Goal: Task Accomplishment & Management: Complete application form

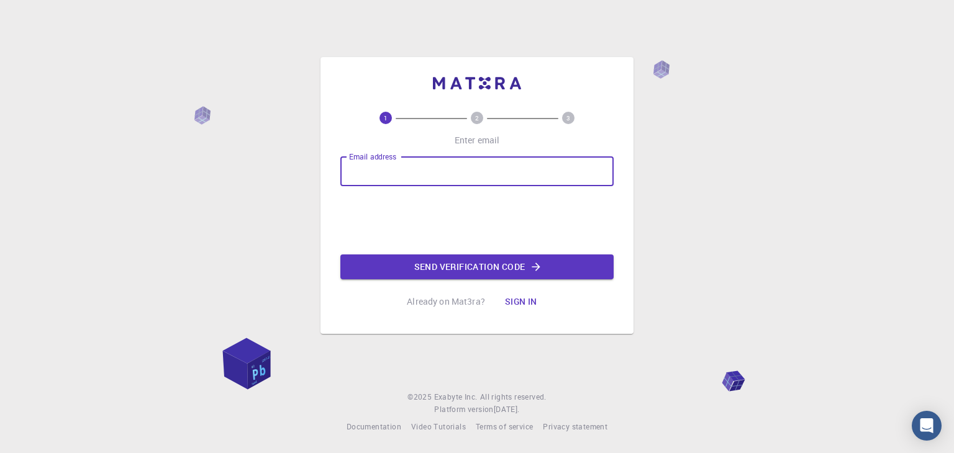
type input "[EMAIL_ADDRESS][DOMAIN_NAME]"
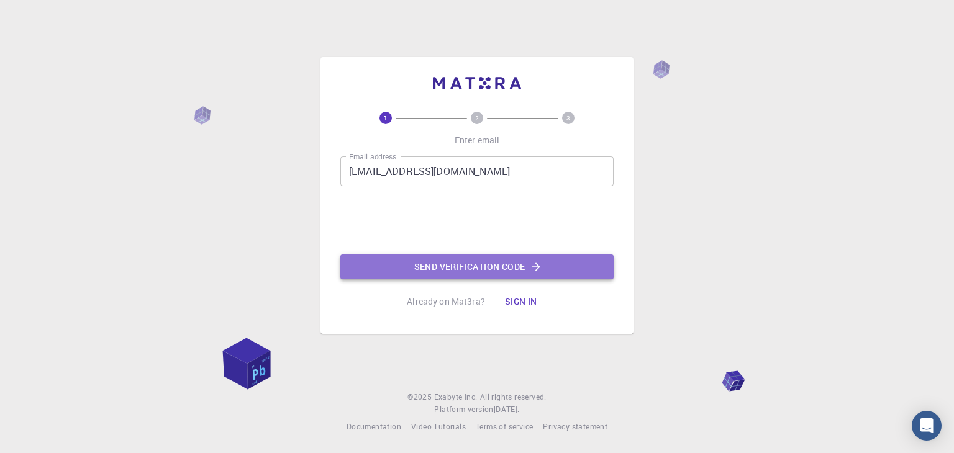
click at [520, 266] on button "Send verification code" at bounding box center [476, 267] width 273 height 25
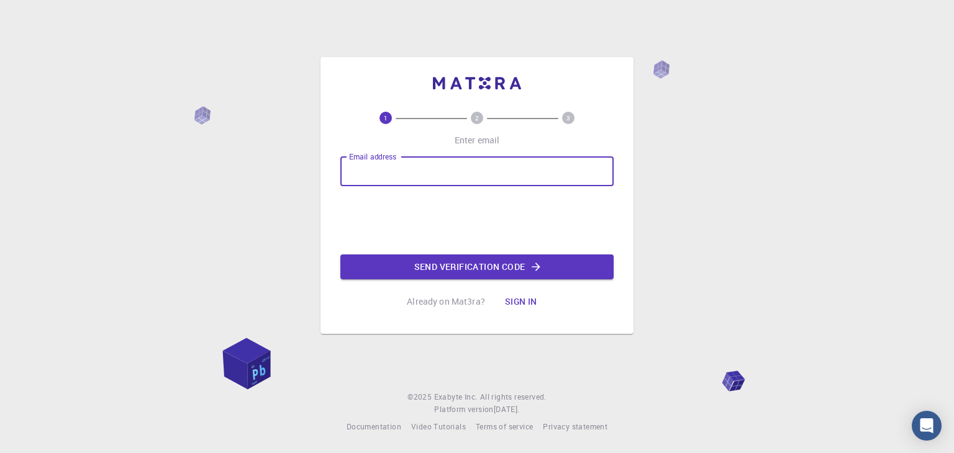
click at [466, 183] on input "Email address" at bounding box center [476, 172] width 273 height 30
type input "p"
type input "uon723838@gmail.com"
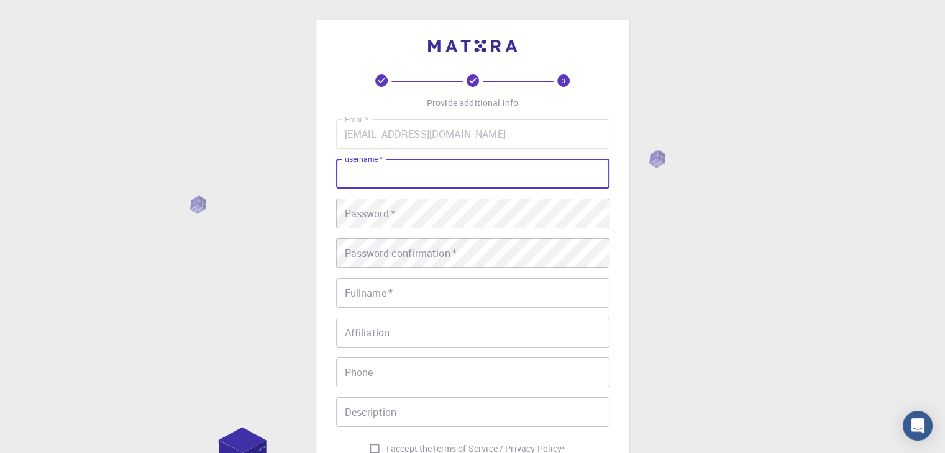
click at [411, 180] on input "username   *" at bounding box center [472, 174] width 273 height 30
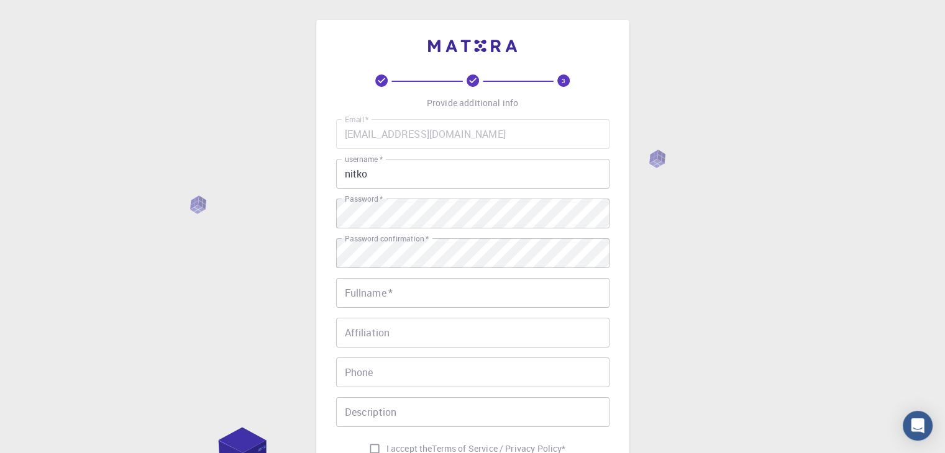
drag, startPoint x: 375, startPoint y: 164, endPoint x: 375, endPoint y: 176, distance: 12.4
click at [375, 176] on div "username   * nitko username   *" at bounding box center [472, 174] width 273 height 30
drag, startPoint x: 375, startPoint y: 176, endPoint x: 304, endPoint y: 177, distance: 70.8
click at [304, 177] on div "3 Provide additional info Email   * uon723838@gmail.com Email   * username   * …" at bounding box center [472, 316] width 945 height 632
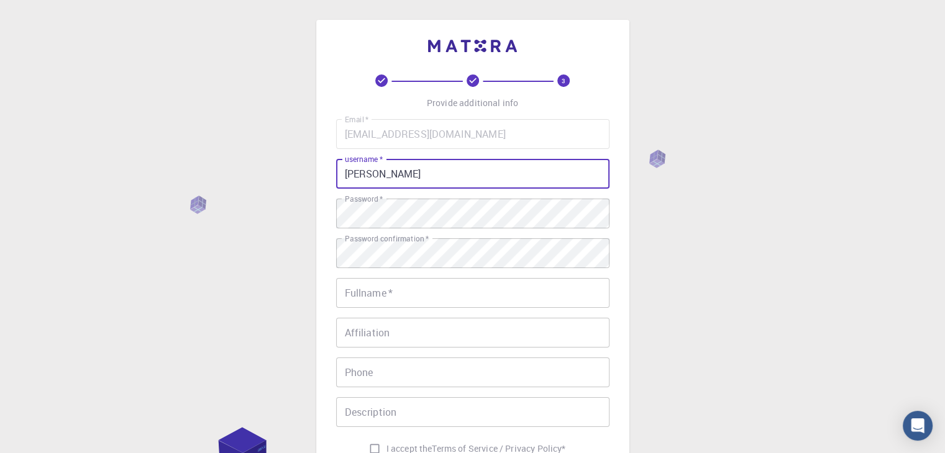
type input "anna"
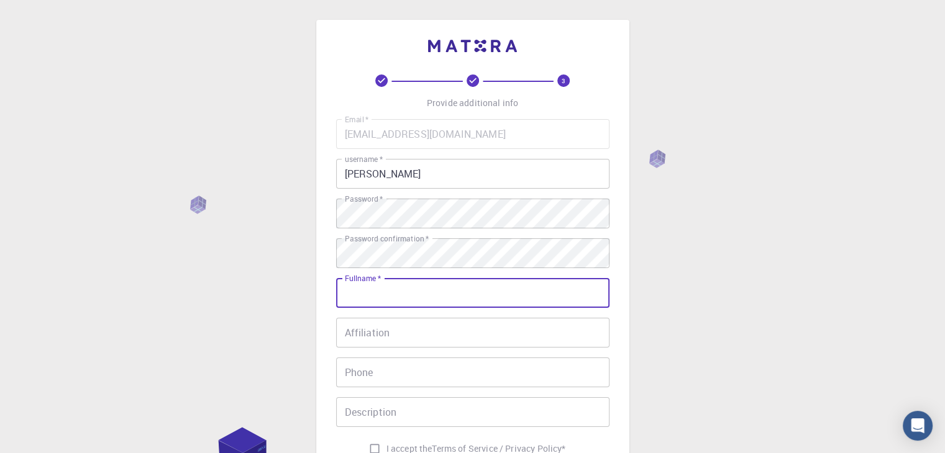
click at [382, 289] on input "Fullname   *" at bounding box center [472, 293] width 273 height 30
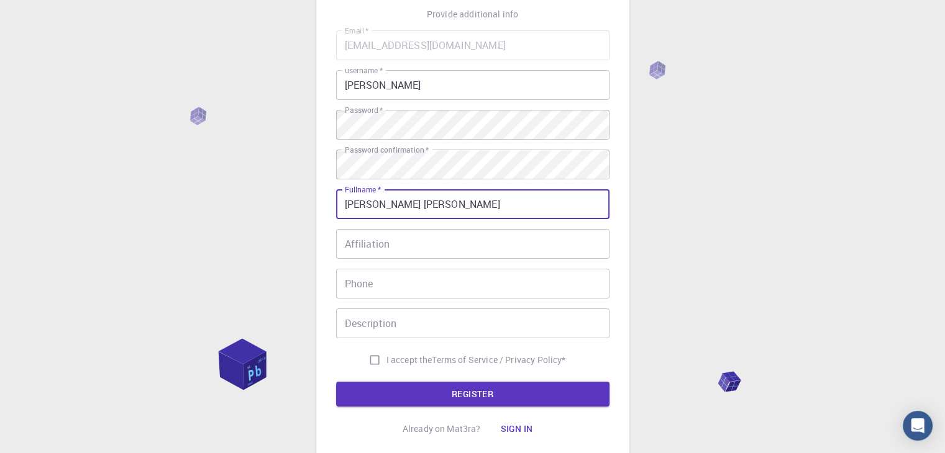
scroll to position [89, 0]
type input "anna mary"
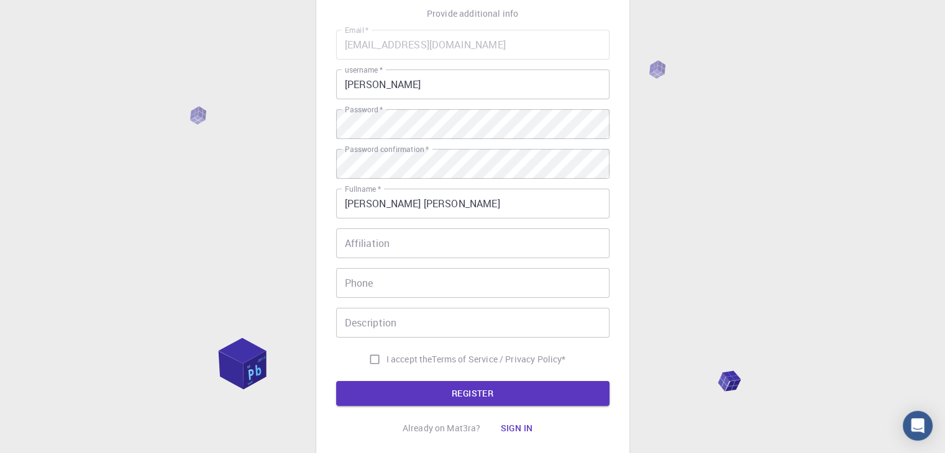
click at [353, 343] on div "Email   * uon723838@gmail.com Email   * username   * anna username   * Password…" at bounding box center [472, 201] width 273 height 342
click at [375, 359] on input "I accept the Terms of Service / Privacy Policy *" at bounding box center [375, 360] width 24 height 24
checkbox input "true"
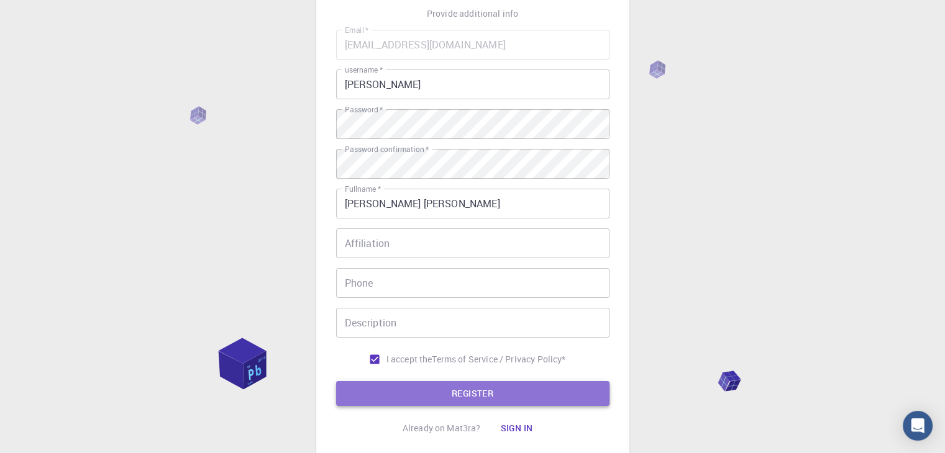
click at [418, 394] on button "REGISTER" at bounding box center [472, 393] width 273 height 25
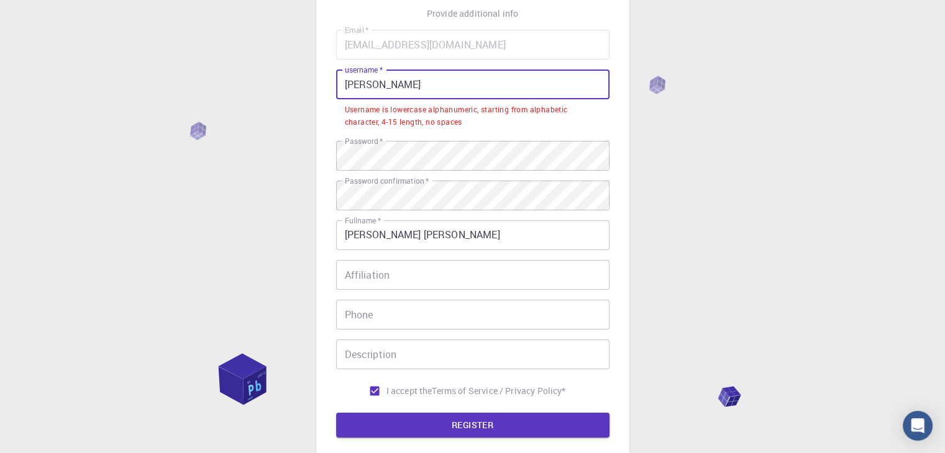
click at [393, 87] on input "anna" at bounding box center [472, 85] width 273 height 30
click at [348, 87] on input "anna" at bounding box center [472, 85] width 273 height 30
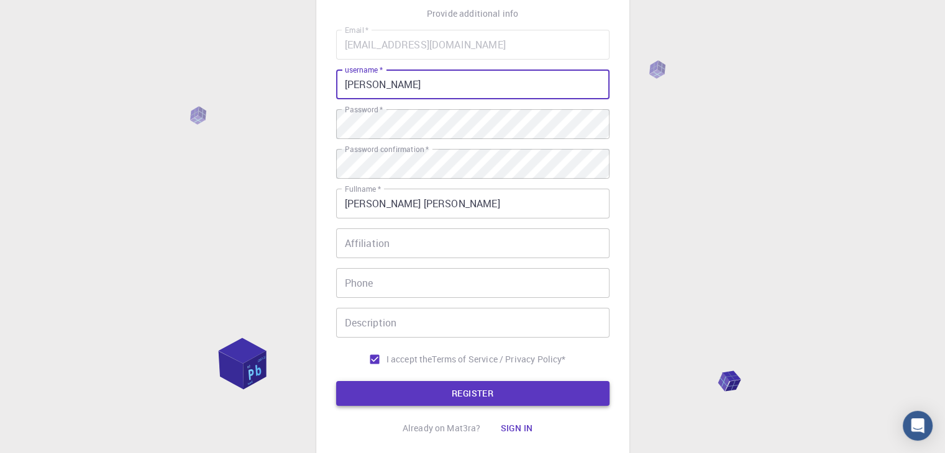
click at [418, 388] on button "REGISTER" at bounding box center [472, 393] width 273 height 25
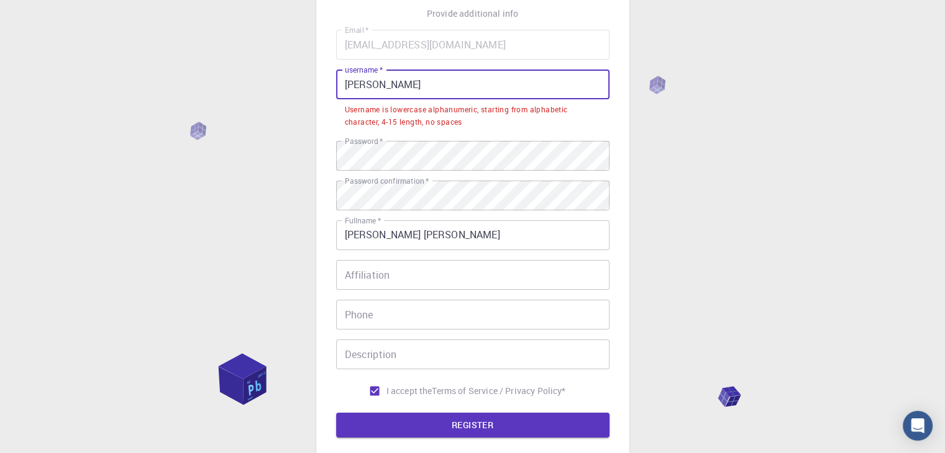
click at [351, 88] on input "Anna" at bounding box center [472, 85] width 273 height 30
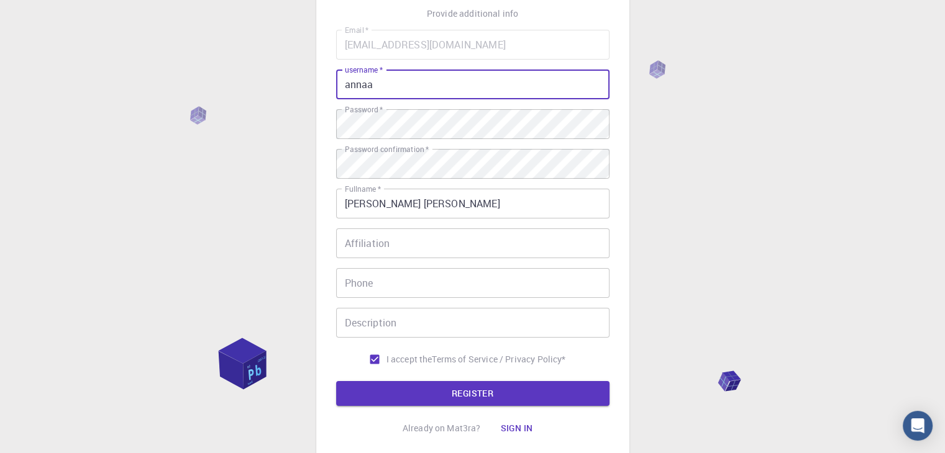
click at [370, 83] on input "annaa" at bounding box center [472, 85] width 273 height 30
type input "annaa"
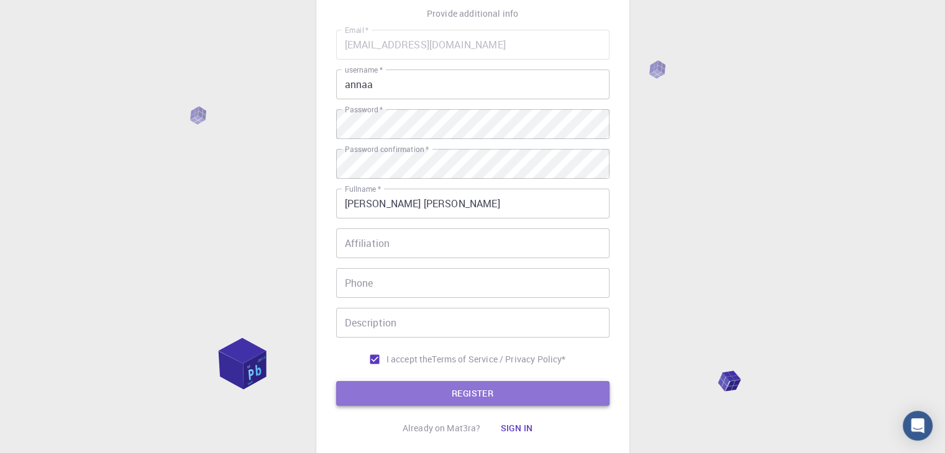
click at [461, 391] on button "REGISTER" at bounding box center [472, 393] width 273 height 25
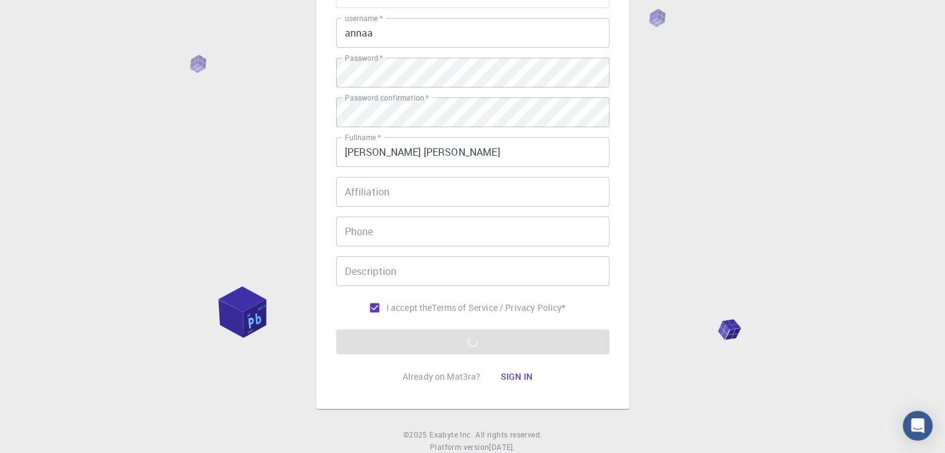
scroll to position [143, 0]
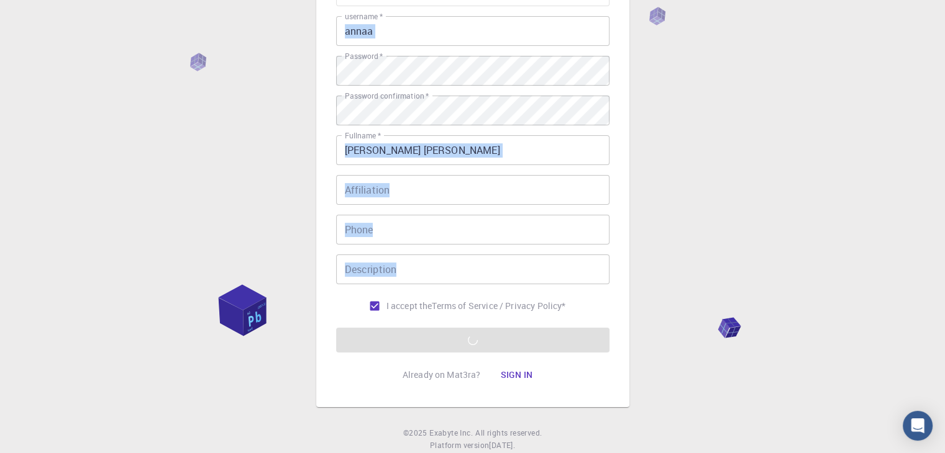
drag, startPoint x: 302, startPoint y: 257, endPoint x: 336, endPoint y: 285, distance: 44.5
click at [336, 285] on div "3 Provide additional info Email   * uon723838@gmail.com Email   * username   * …" at bounding box center [472, 173] width 945 height 632
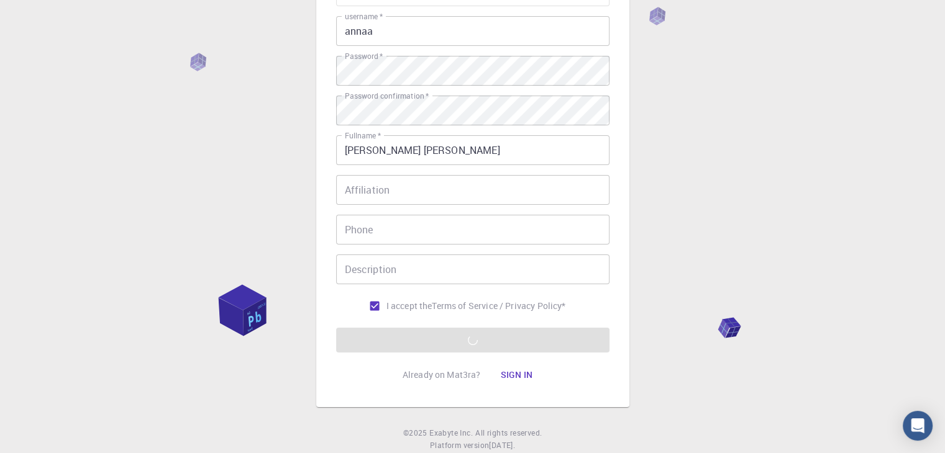
click at [336, 285] on div "Email   * uon723838@gmail.com Email   * username   * annaa username   * Passwor…" at bounding box center [472, 147] width 273 height 342
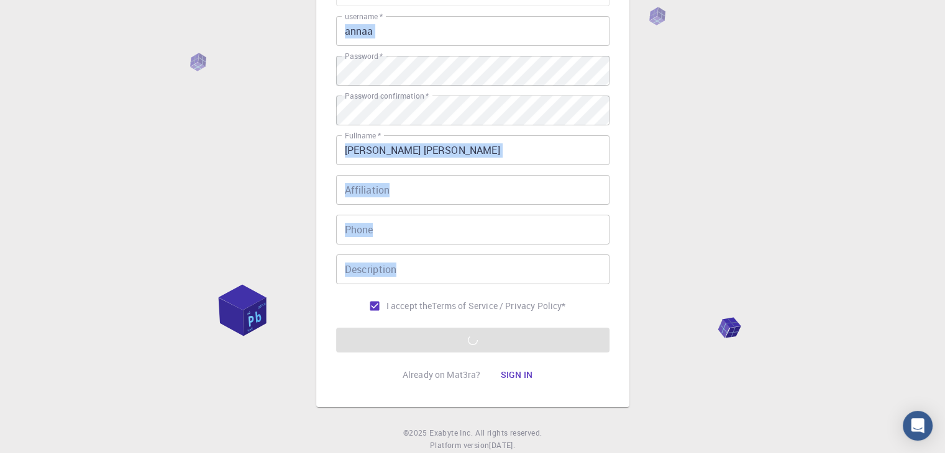
drag, startPoint x: 336, startPoint y: 285, endPoint x: 316, endPoint y: 270, distance: 25.7
click at [316, 270] on div "3 Provide additional info Email   * uon723838@gmail.com Email   * username   * …" at bounding box center [472, 142] width 313 height 530
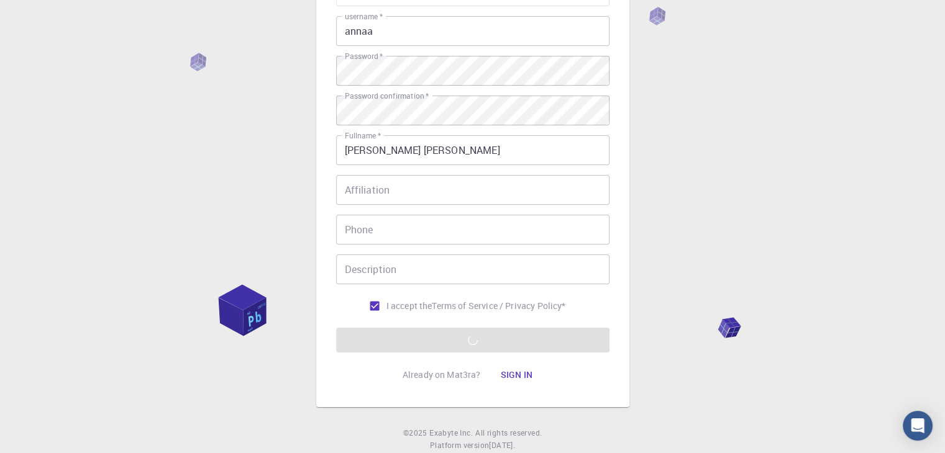
click at [316, 270] on div "3 Provide additional info Email   * uon723838@gmail.com Email   * username   * …" at bounding box center [472, 142] width 313 height 530
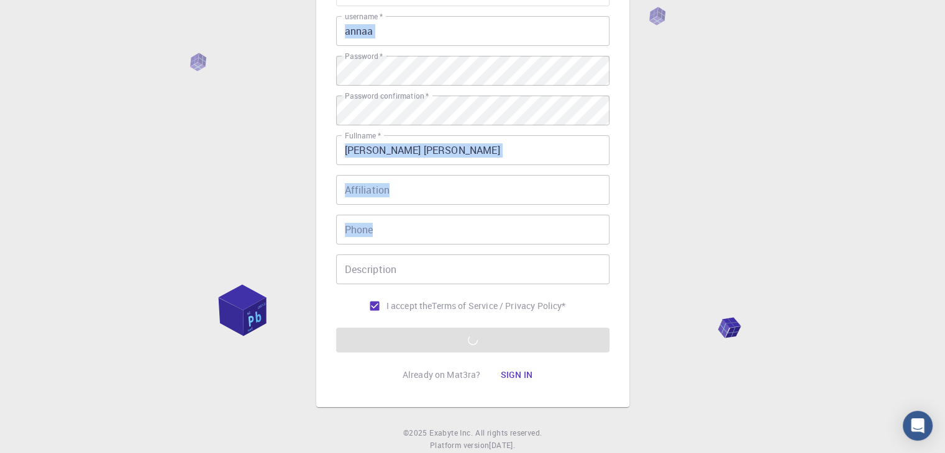
drag, startPoint x: 316, startPoint y: 270, endPoint x: 350, endPoint y: 215, distance: 64.5
click at [350, 215] on div "3 Provide additional info Email   * uon723838@gmail.com Email   * username   * …" at bounding box center [472, 142] width 313 height 530
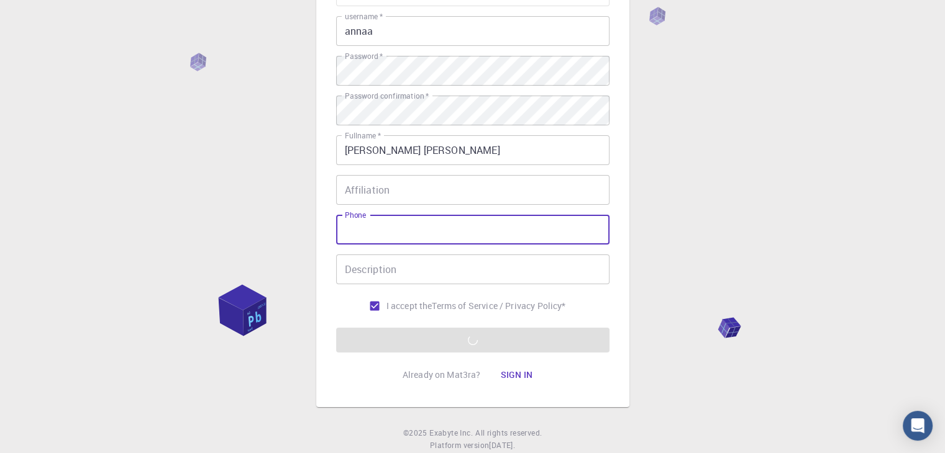
click at [350, 215] on div "Phone Phone" at bounding box center [472, 230] width 273 height 30
click at [337, 217] on input "Phone" at bounding box center [472, 230] width 273 height 30
drag, startPoint x: 337, startPoint y: 217, endPoint x: 417, endPoint y: 248, distance: 85.9
click at [417, 248] on div "Email   * uon723838@gmail.com Email   * username   * annaa username   * Passwor…" at bounding box center [472, 147] width 273 height 342
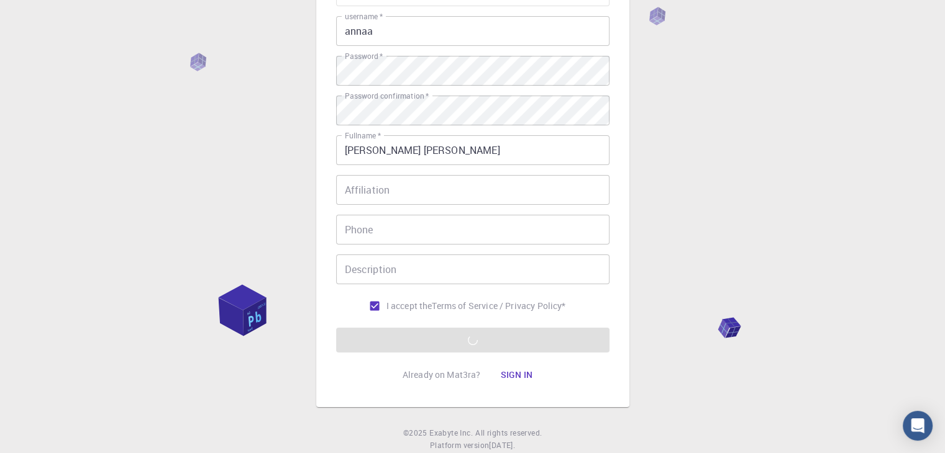
click at [679, 294] on div "3 Provide additional info Email   * uon723838@gmail.com Email   * username   * …" at bounding box center [472, 173] width 945 height 632
click at [688, 296] on div "3 Provide additional info Email   * uon723838@gmail.com Email   * username   * …" at bounding box center [472, 173] width 945 height 632
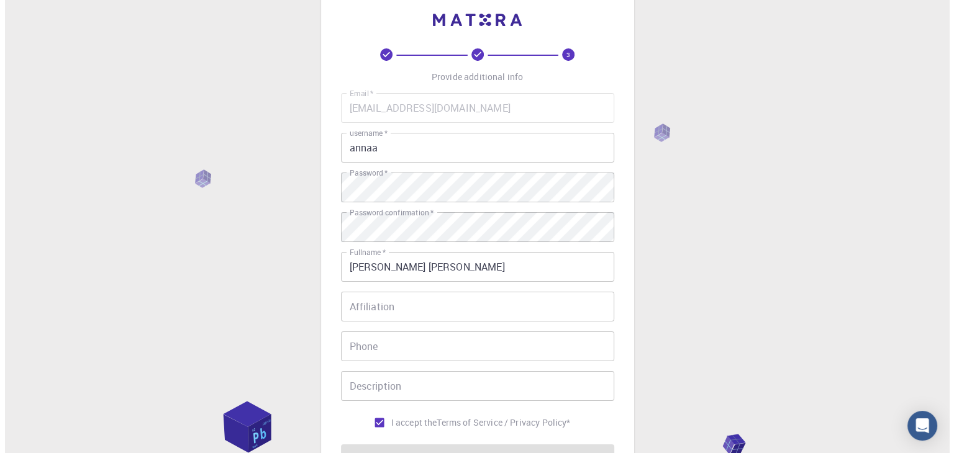
scroll to position [0, 0]
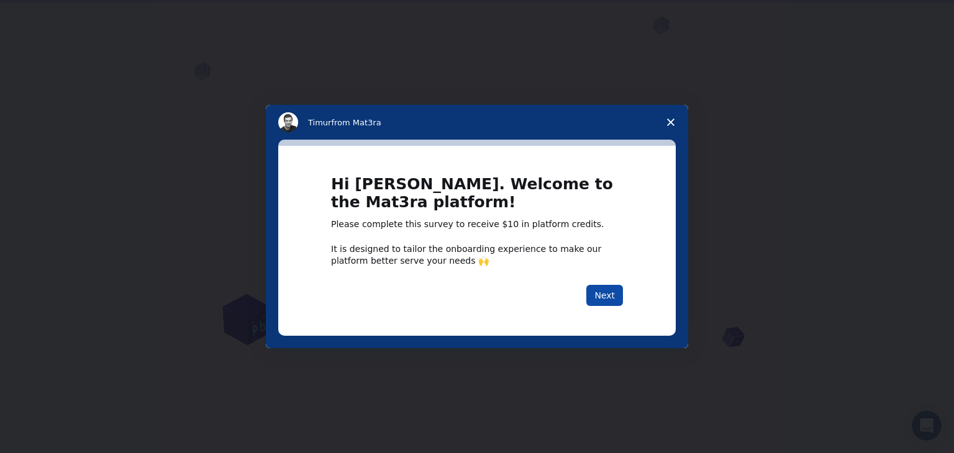
click at [606, 296] on button "Next" at bounding box center [604, 295] width 37 height 21
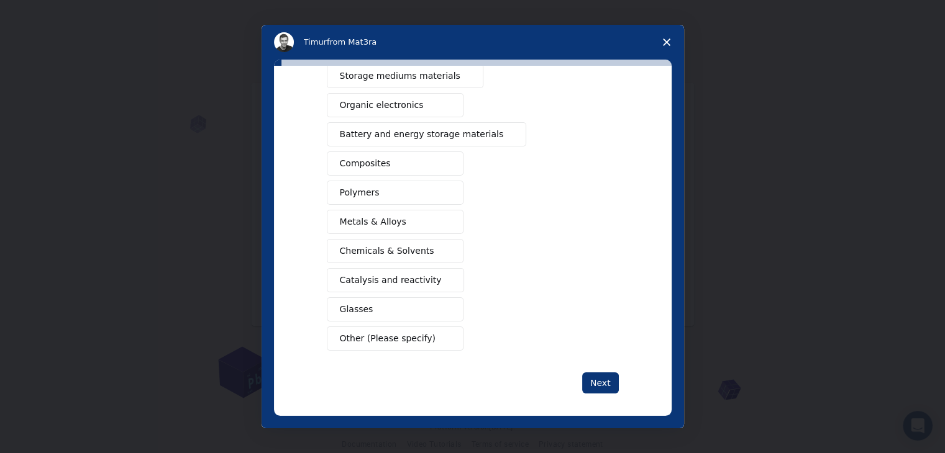
scroll to position [143, 0]
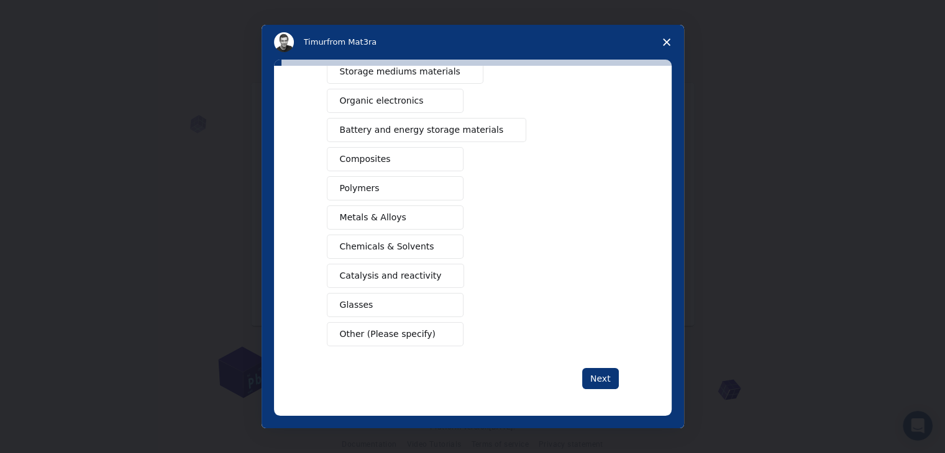
click at [414, 330] on span "Other (Please specify)" at bounding box center [388, 334] width 96 height 13
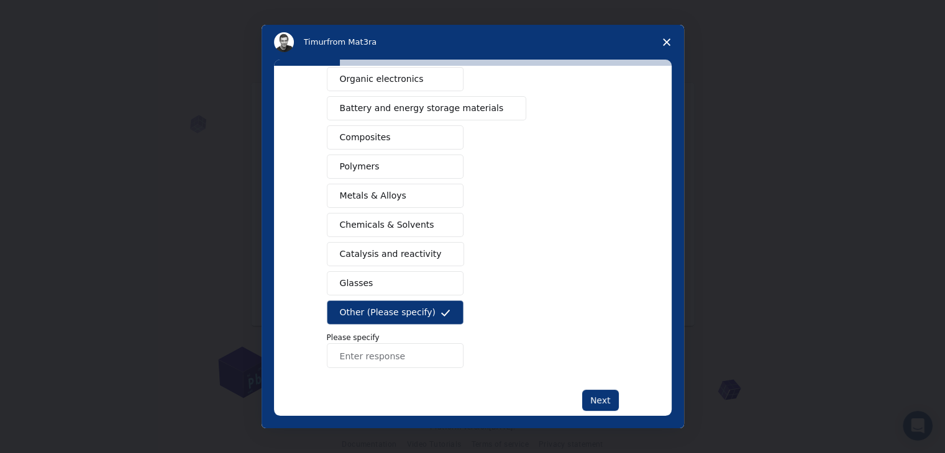
scroll to position [186, 0]
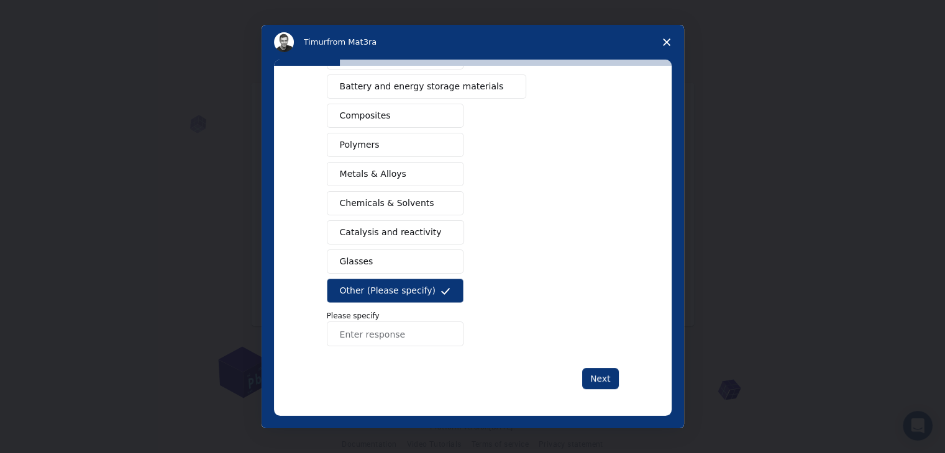
click at [398, 342] on input "Enter response" at bounding box center [395, 334] width 137 height 25
type input "Geography"
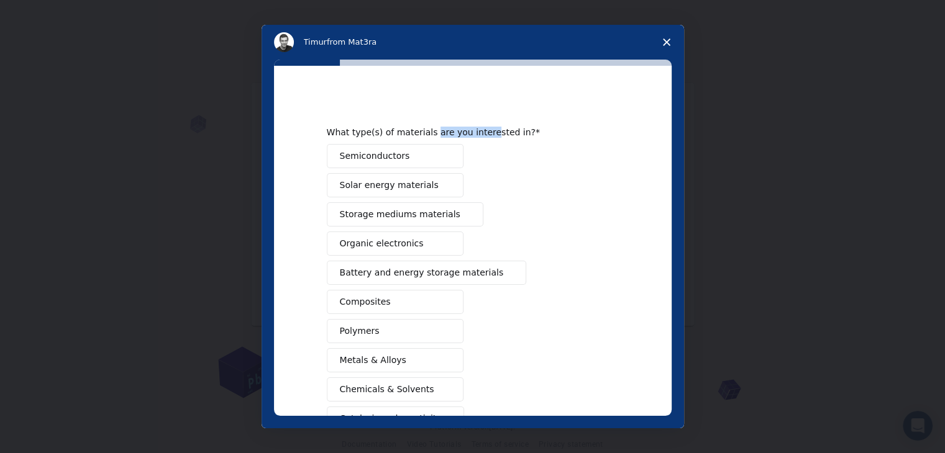
drag, startPoint x: 421, startPoint y: 125, endPoint x: 475, endPoint y: 132, distance: 53.9
click at [475, 132] on div "What type(s) of materials are you interested in? Semiconductors Solar energy ma…" at bounding box center [473, 336] width 292 height 480
click at [475, 132] on div "What type(s) of materials are you interested in?" at bounding box center [463, 132] width 273 height 11
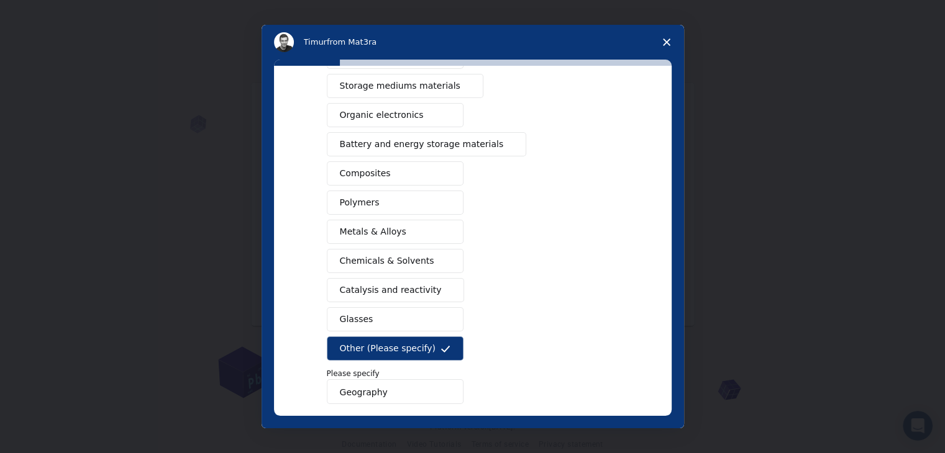
scroll to position [186, 0]
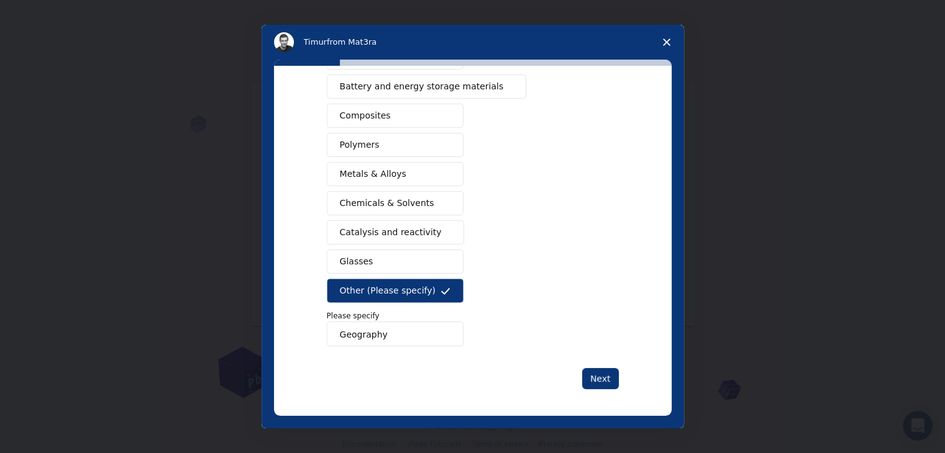
click at [400, 298] on button "Other (Please specify)" at bounding box center [395, 291] width 137 height 24
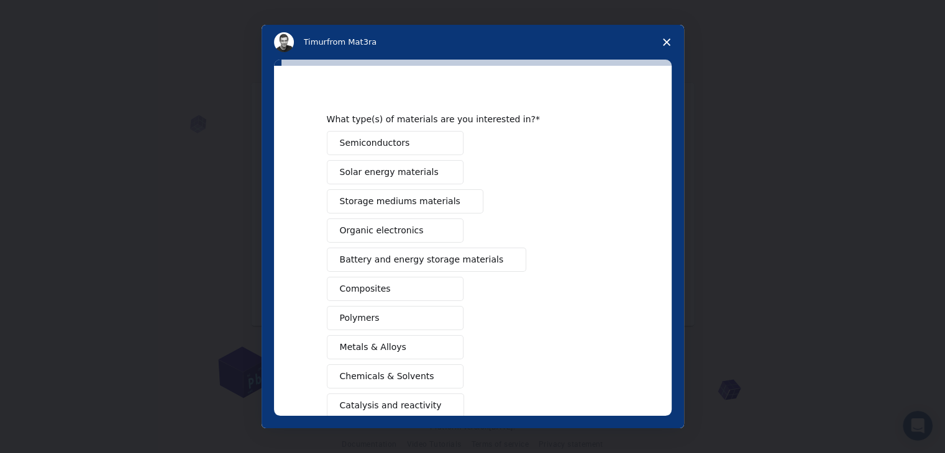
scroll to position [143, 0]
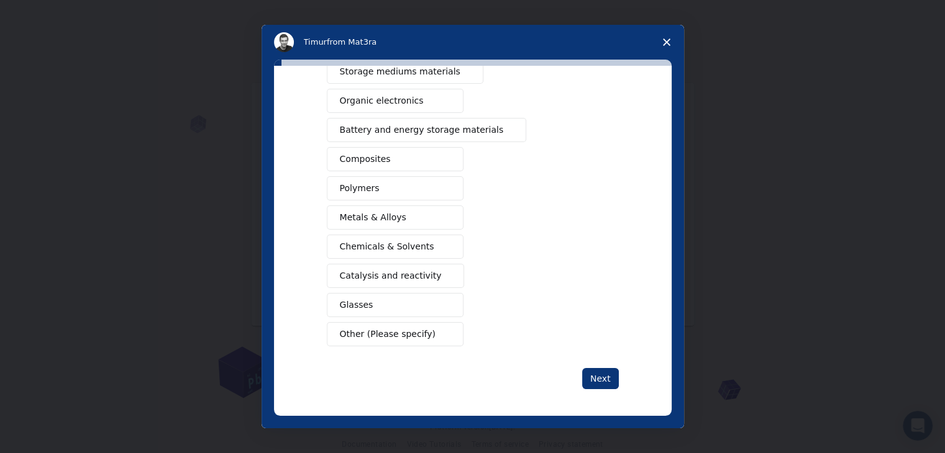
click at [398, 334] on span "Other (Please specify)" at bounding box center [388, 334] width 96 height 13
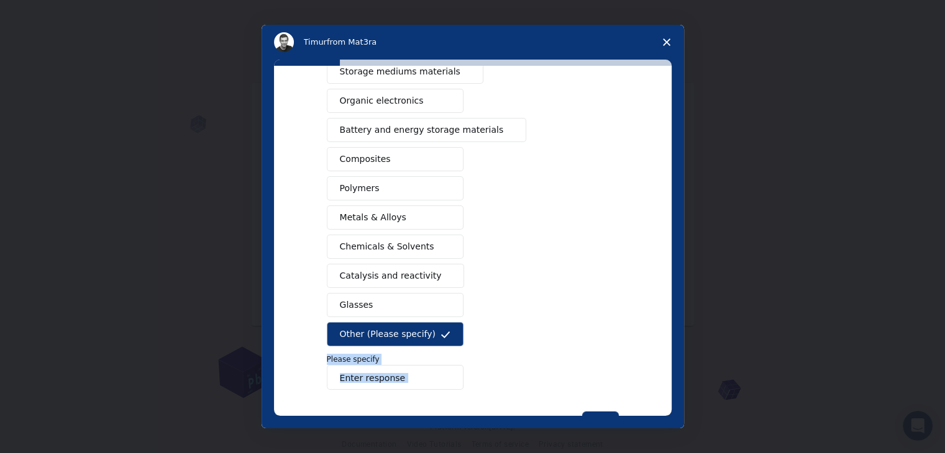
drag, startPoint x: 347, startPoint y: 388, endPoint x: 347, endPoint y: 381, distance: 6.8
click at [347, 381] on div "What type(s) of materials are you interested in? Semiconductors Solar energy ma…" at bounding box center [473, 193] width 292 height 480
click at [347, 381] on input "Enter response" at bounding box center [395, 377] width 137 height 25
type input "H"
type input "Geography"
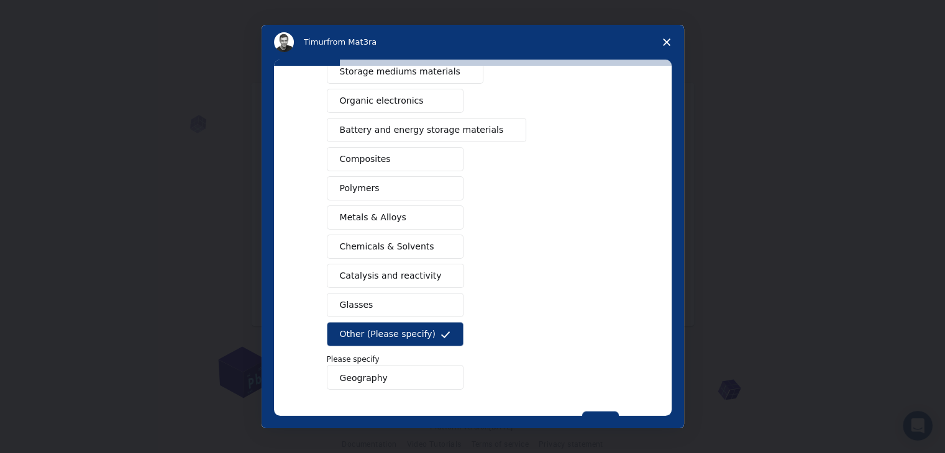
click at [431, 365] on input "Geography" at bounding box center [395, 377] width 137 height 25
click at [480, 359] on p "Please specify" at bounding box center [473, 359] width 292 height 11
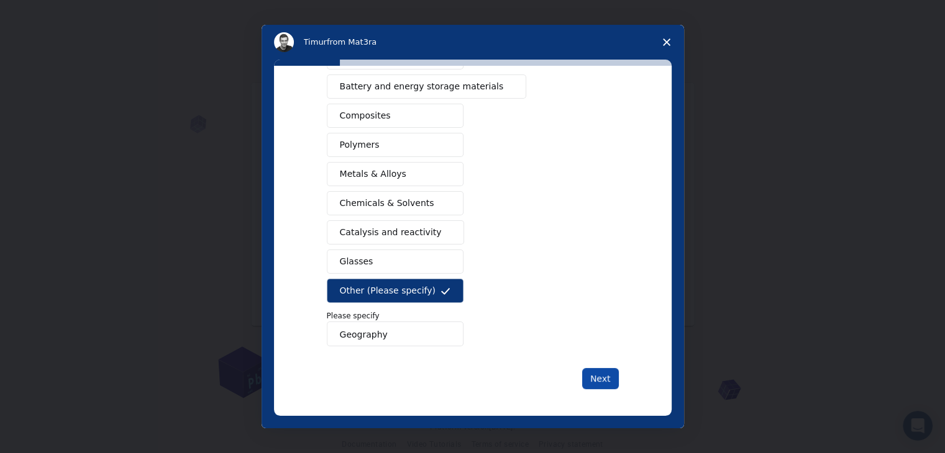
click at [598, 377] on button "Next" at bounding box center [600, 378] width 37 height 21
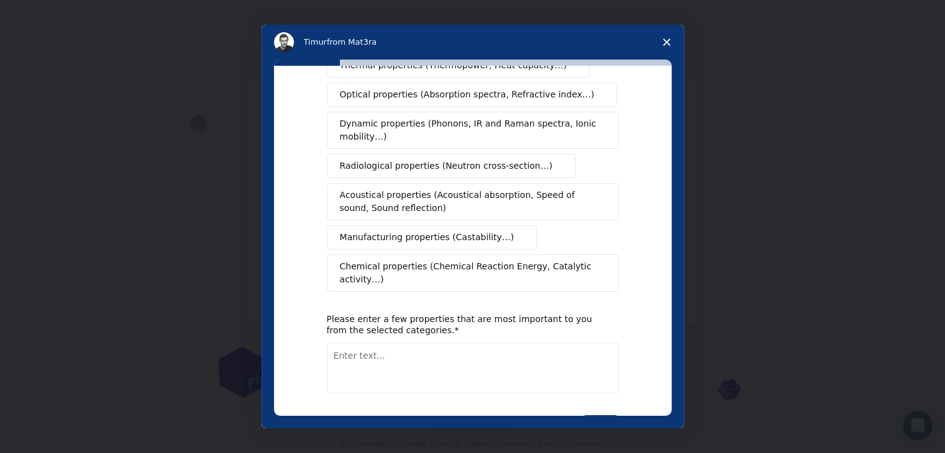
scroll to position [0, 0]
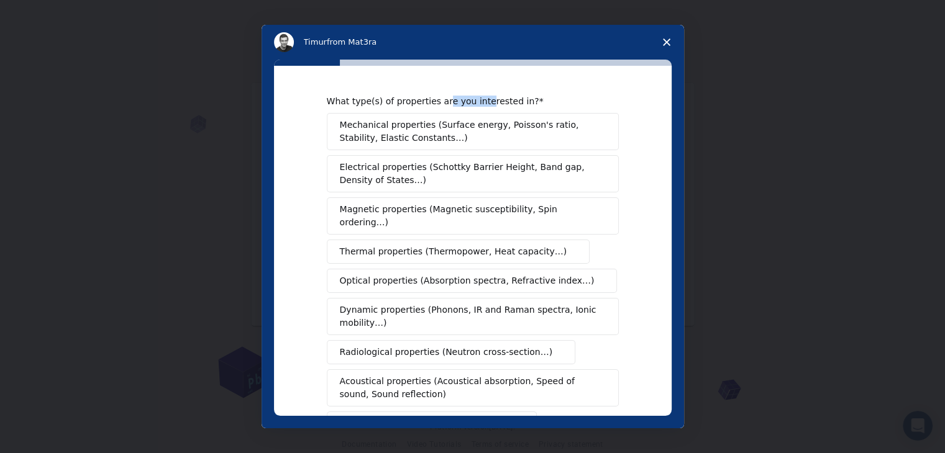
drag, startPoint x: 435, startPoint y: 99, endPoint x: 482, endPoint y: 94, distance: 47.4
click at [482, 94] on div "What type(s) of properties are you interested in? Mechanical properties (Surfac…" at bounding box center [473, 241] width 398 height 350
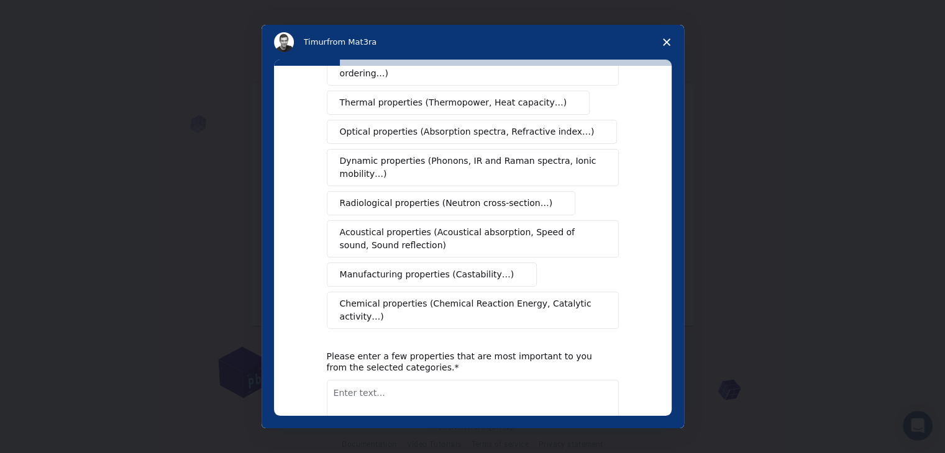
scroll to position [171, 0]
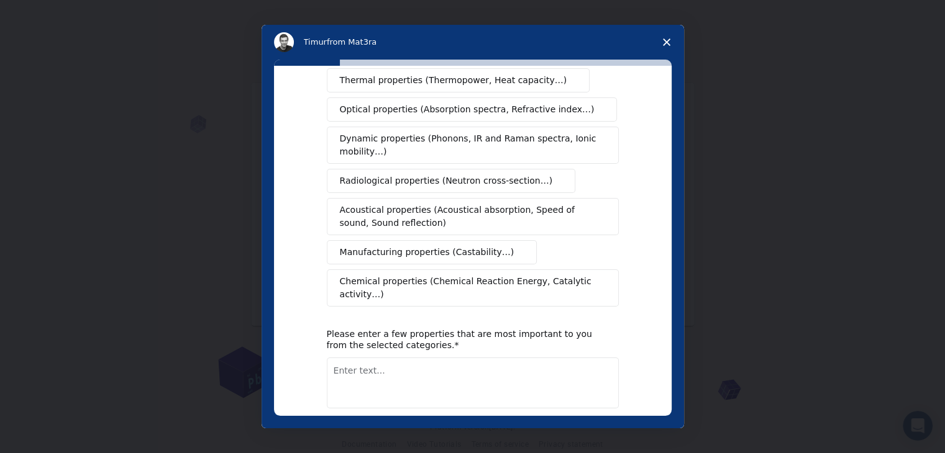
click at [441, 358] on textarea "Enter text..." at bounding box center [473, 383] width 292 height 51
click at [388, 358] on textarea "Enter text..." at bounding box center [473, 383] width 292 height 51
type textarea "Africa colonisation 1917."
click at [599, 430] on button "Next" at bounding box center [600, 440] width 37 height 21
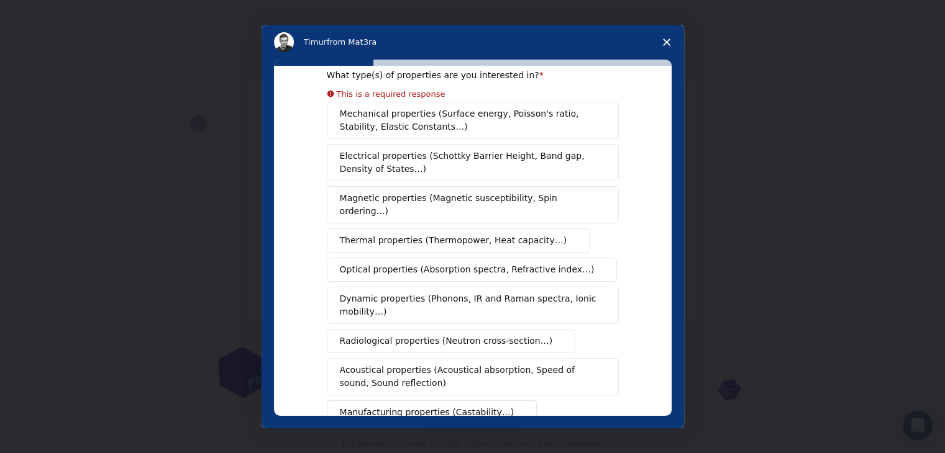
scroll to position [27, 0]
click at [665, 43] on polygon "Close survey" at bounding box center [666, 42] width 7 height 7
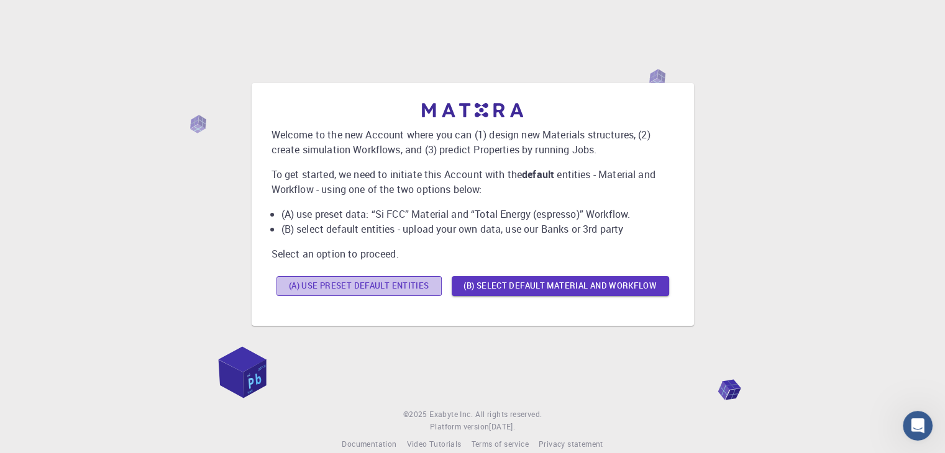
click at [394, 291] on button "(A) Use preset default entities" at bounding box center [358, 286] width 165 height 20
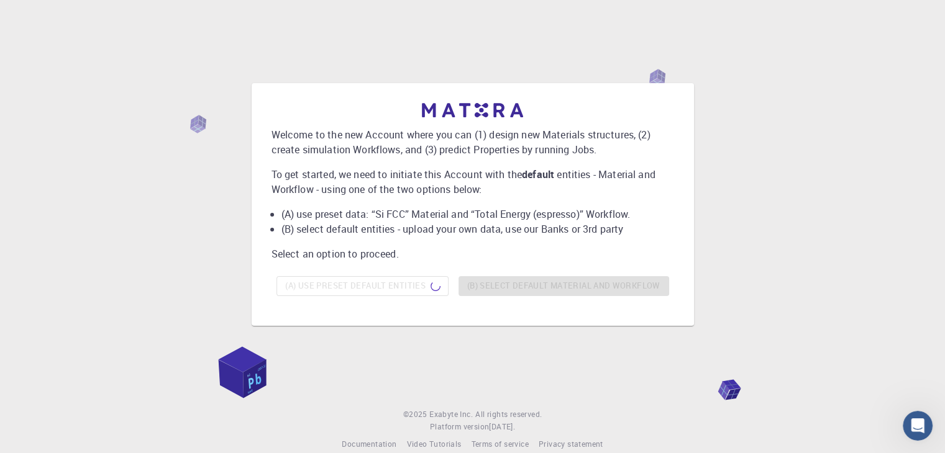
click at [512, 245] on div "Welcome to the new Account where you can (1) design new Materials structures, (…" at bounding box center [472, 202] width 403 height 198
click at [486, 215] on li "(A) use preset data: “Si FCC” Material and “Total Energy (espresso)” Workflow." at bounding box center [477, 214] width 393 height 15
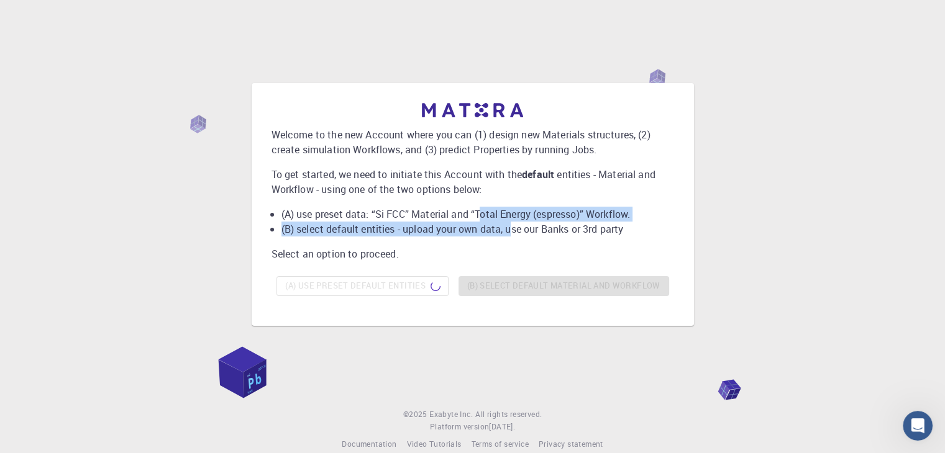
drag, startPoint x: 509, startPoint y: 232, endPoint x: 483, endPoint y: 212, distance: 32.8
click at [483, 212] on ul "(A) use preset data: “Si FCC” Material and “Total Energy (espresso)” Workflow. …" at bounding box center [472, 222] width 403 height 30
click at [483, 212] on li "(A) use preset data: “Si FCC” Material and “Total Energy (espresso)” Workflow." at bounding box center [477, 214] width 393 height 15
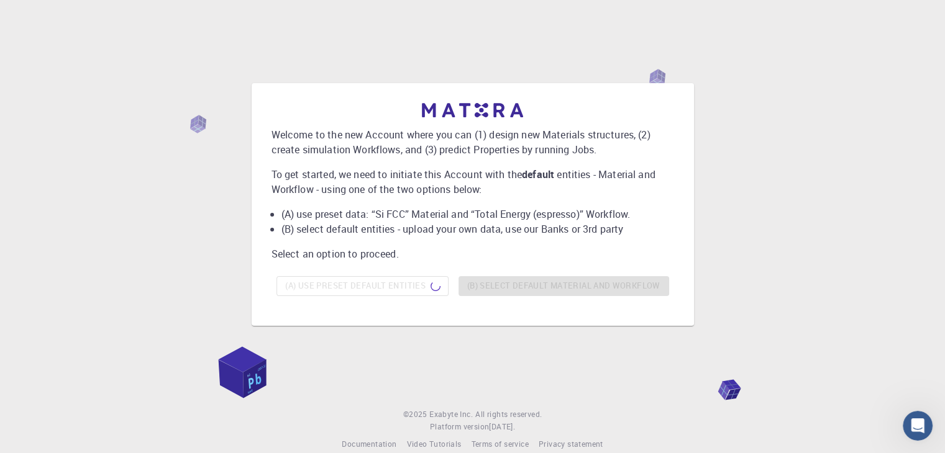
click at [483, 212] on li "(A) use preset data: “Si FCC” Material and “Total Energy (espresso)” Workflow." at bounding box center [477, 214] width 393 height 15
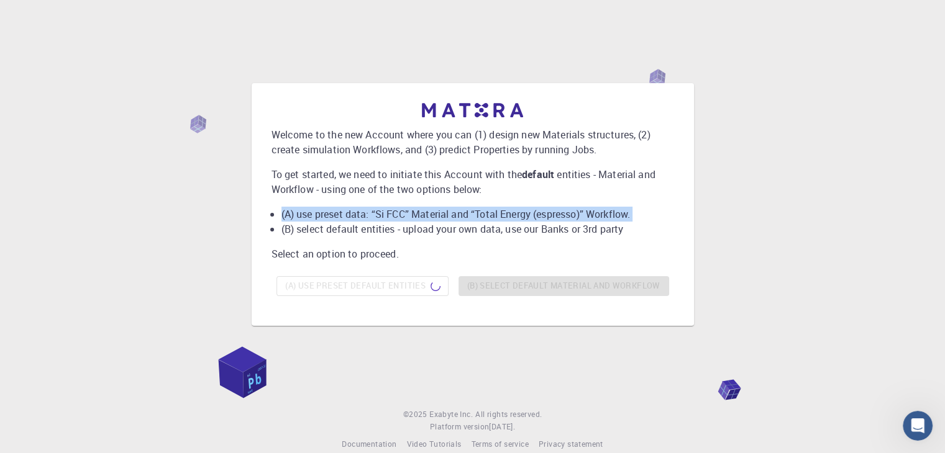
click at [483, 212] on li "(A) use preset data: “Si FCC” Material and “Total Energy (espresso)” Workflow." at bounding box center [477, 214] width 393 height 15
click at [476, 218] on li "(A) use preset data: “Si FCC” Material and “Total Energy (espresso)” Workflow." at bounding box center [477, 214] width 393 height 15
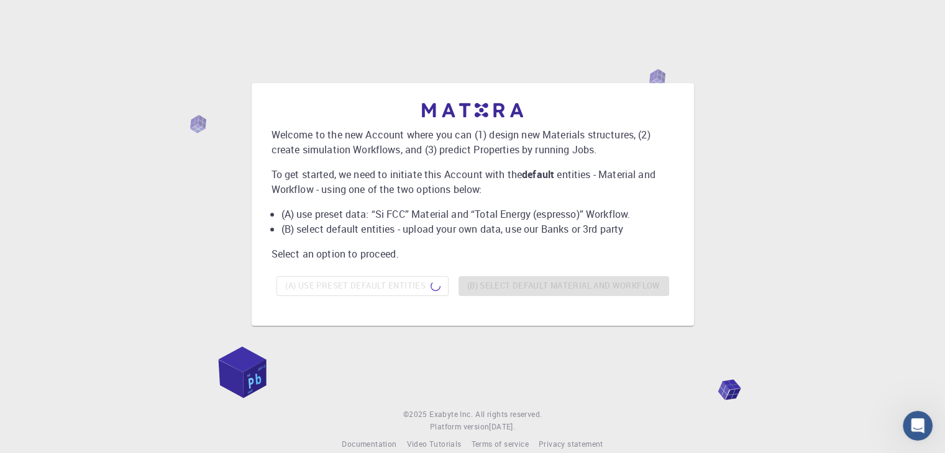
click at [430, 139] on p "Welcome to the new Account where you can (1) design new Materials structures, (…" at bounding box center [472, 142] width 403 height 30
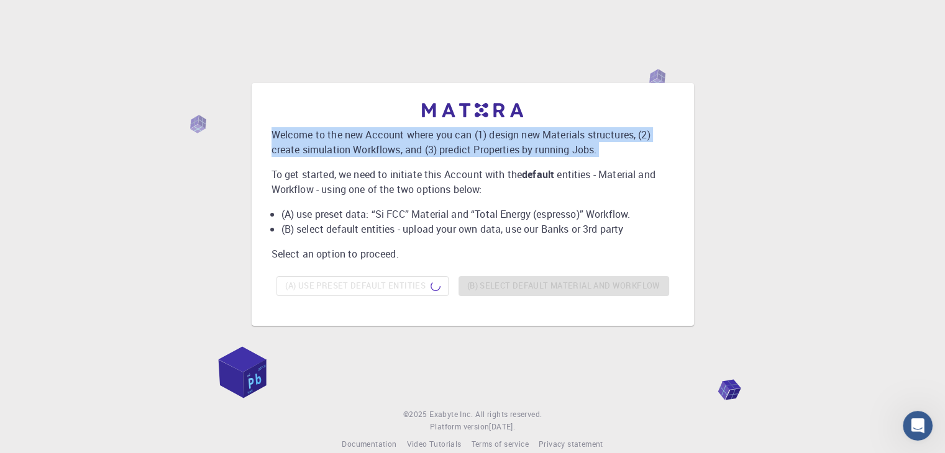
click at [430, 139] on p "Welcome to the new Account where you can (1) design new Materials structures, (…" at bounding box center [472, 142] width 403 height 30
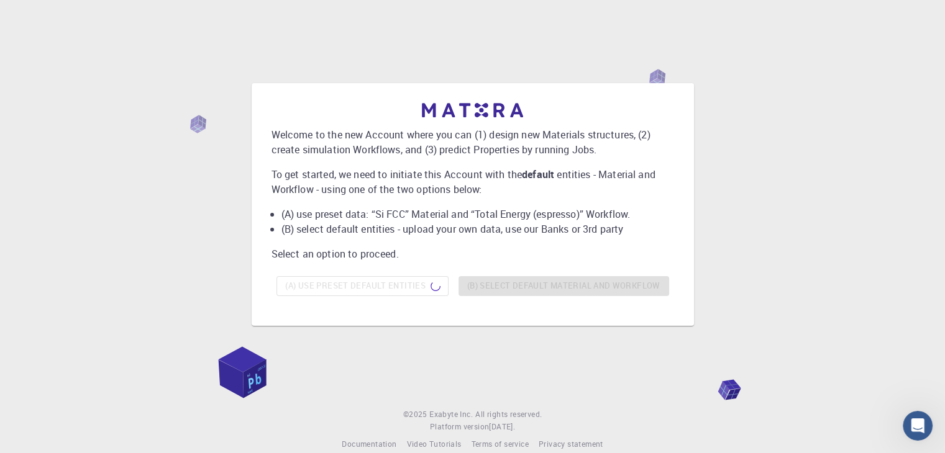
click at [443, 168] on p "To get started, we need to initiate this Account with the default entities - Ma…" at bounding box center [472, 182] width 403 height 30
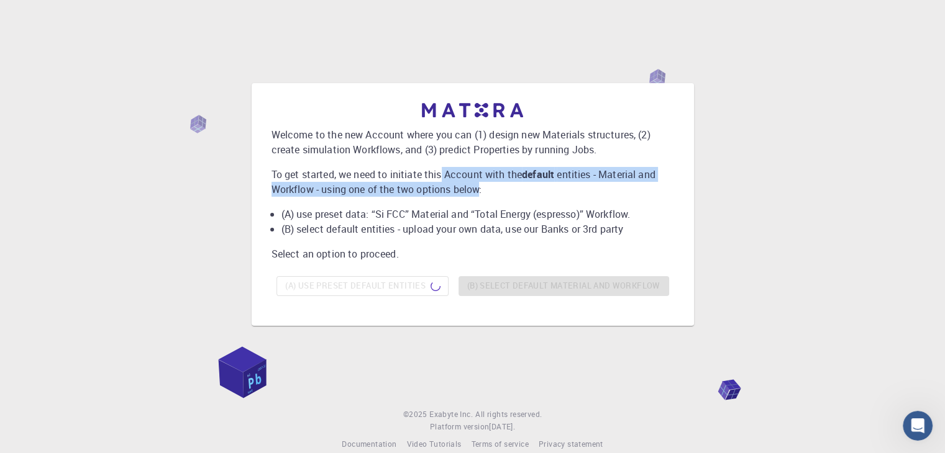
drag, startPoint x: 443, startPoint y: 168, endPoint x: 466, endPoint y: 193, distance: 34.7
click at [466, 193] on p "To get started, we need to initiate this Account with the default entities - Ma…" at bounding box center [472, 182] width 403 height 30
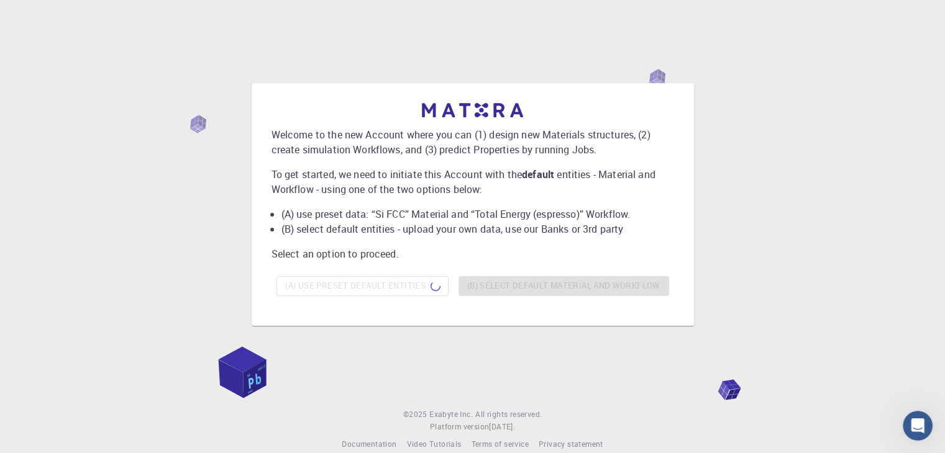
click at [494, 230] on li "(B) select default entities - upload your own data, use our Banks or 3rd party" at bounding box center [477, 229] width 393 height 15
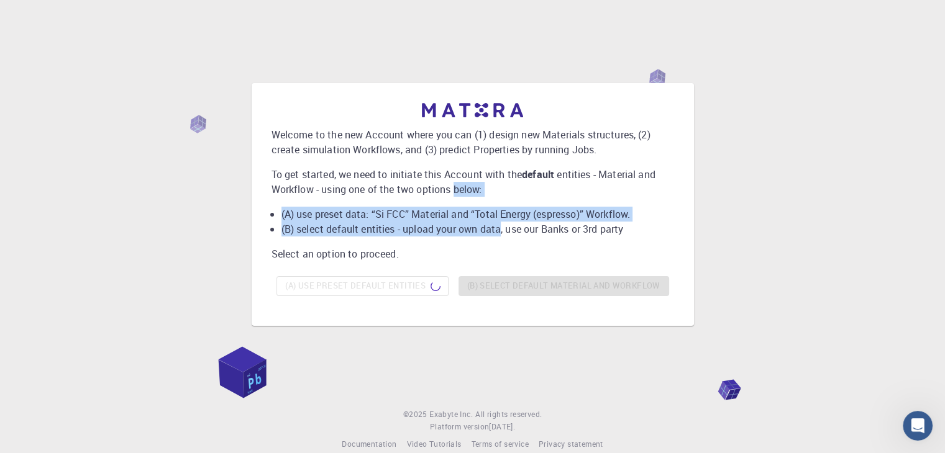
drag, startPoint x: 494, startPoint y: 230, endPoint x: 461, endPoint y: 190, distance: 52.5
click at [461, 190] on div "Welcome to the new Account where you can (1) design new Materials structures, (…" at bounding box center [472, 202] width 403 height 198
click at [461, 190] on p "To get started, we need to initiate this Account with the default entities - Ma…" at bounding box center [472, 182] width 403 height 30
drag, startPoint x: 461, startPoint y: 190, endPoint x: 478, endPoint y: 234, distance: 47.2
click at [478, 234] on div "Welcome to the new Account where you can (1) design new Materials structures, (…" at bounding box center [472, 202] width 403 height 198
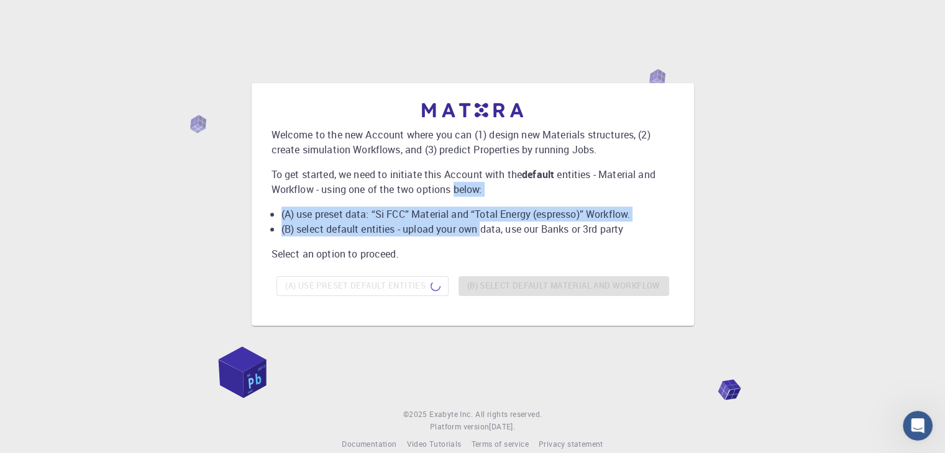
click at [478, 234] on li "(B) select default entities - upload your own data, use our Banks or 3rd party" at bounding box center [477, 229] width 393 height 15
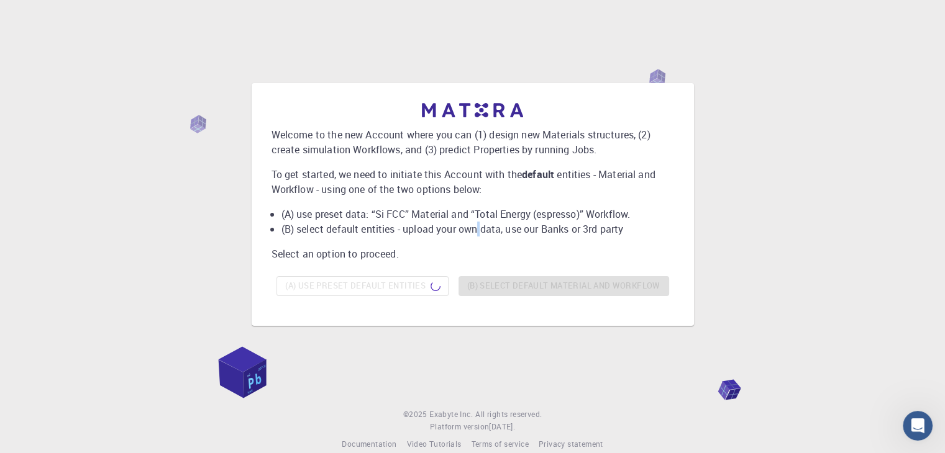
click at [478, 234] on li "(B) select default entities - upload your own data, use our Banks or 3rd party" at bounding box center [477, 229] width 393 height 15
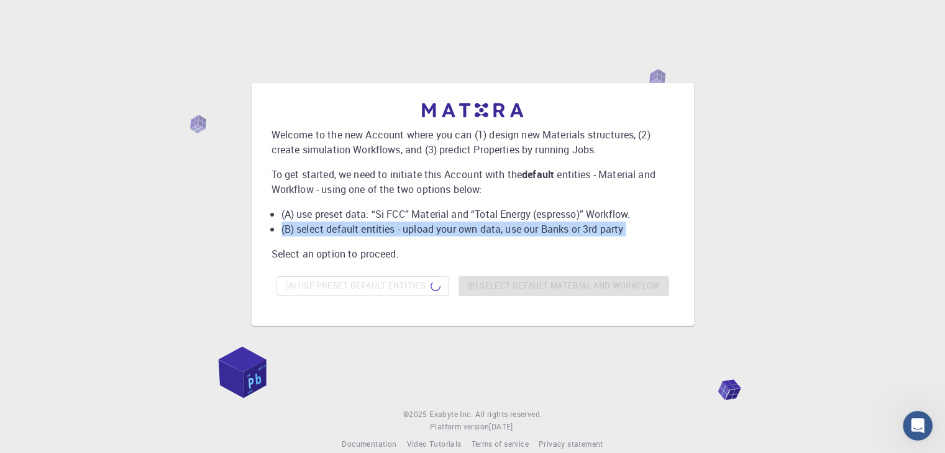
drag, startPoint x: 478, startPoint y: 234, endPoint x: 417, endPoint y: 198, distance: 70.2
click at [417, 198] on div "Welcome to the new Account where you can (1) design new Materials structures, (…" at bounding box center [472, 202] width 403 height 198
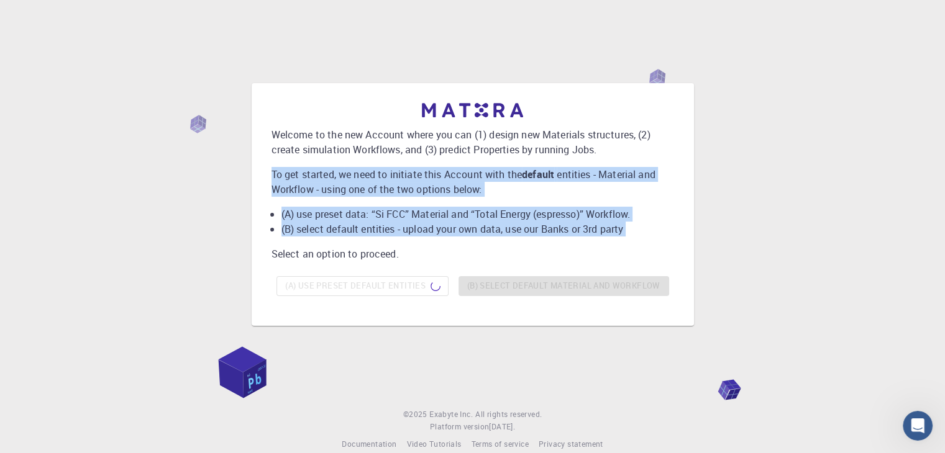
click at [417, 198] on div "Welcome to the new Account where you can (1) design new Materials structures, (…" at bounding box center [472, 202] width 403 height 198
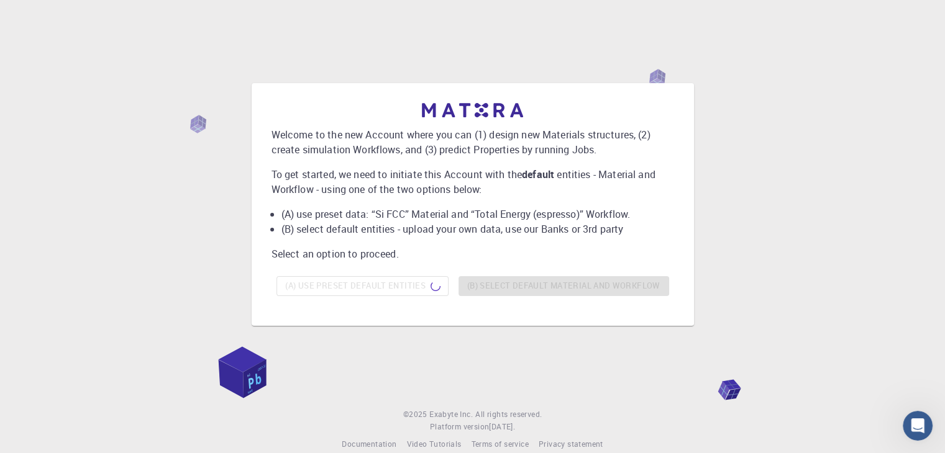
click at [681, 393] on div "Welcome to the new Account where you can (1) design new Materials structures, (…" at bounding box center [472, 235] width 945 height 471
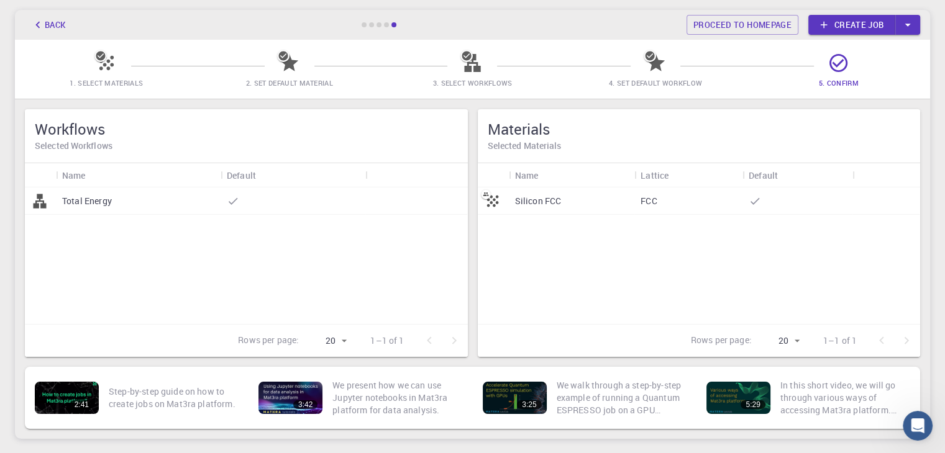
scroll to position [56, 0]
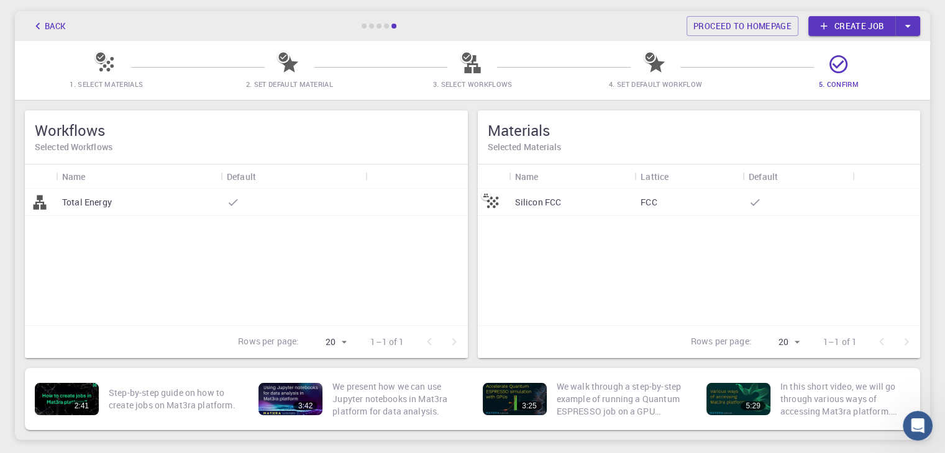
click at [185, 198] on div "Total Energy" at bounding box center [138, 202] width 165 height 27
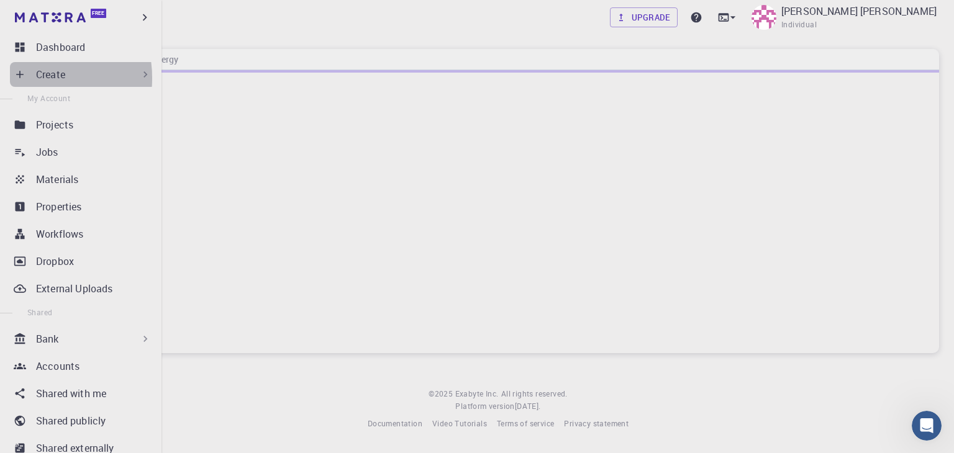
click at [24, 78] on icon at bounding box center [20, 74] width 12 height 12
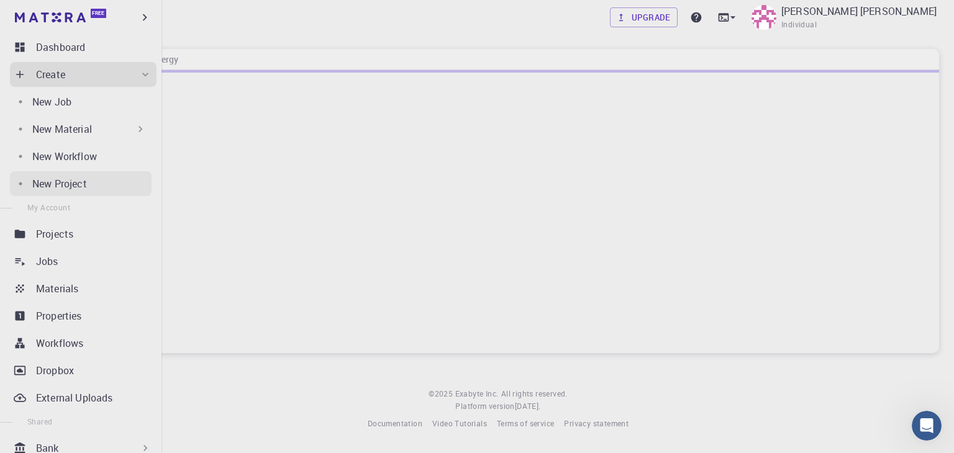
click at [68, 191] on link "New Project" at bounding box center [81, 183] width 142 height 25
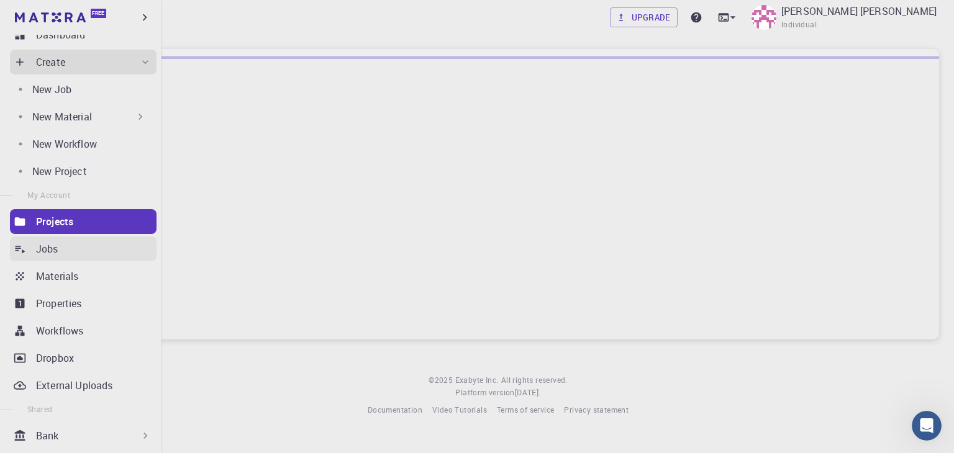
scroll to position [15, 0]
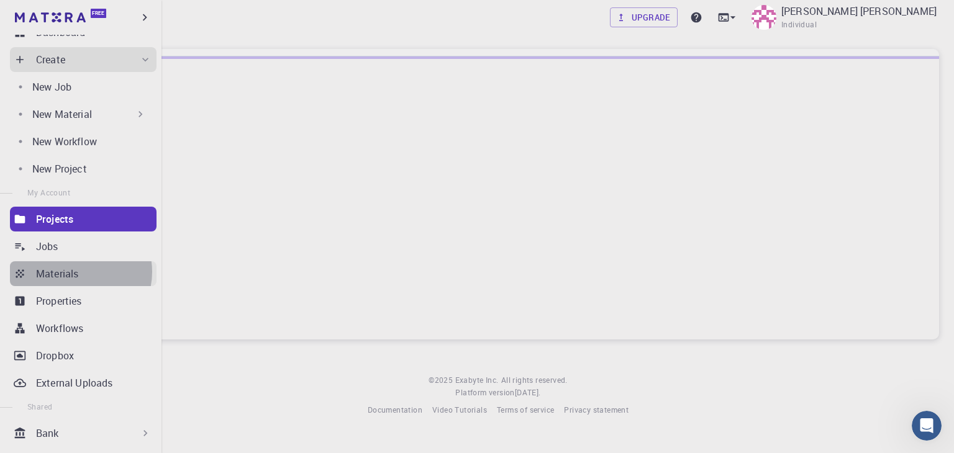
click at [77, 271] on p "Materials" at bounding box center [57, 273] width 42 height 15
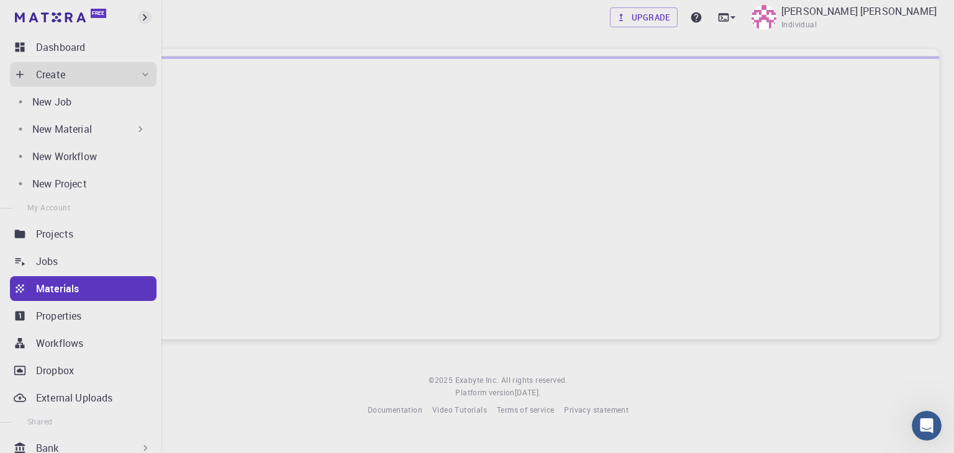
click at [141, 18] on icon "button" at bounding box center [145, 18] width 14 height 14
click at [174, 17] on icon "button" at bounding box center [173, 17] width 15 height 15
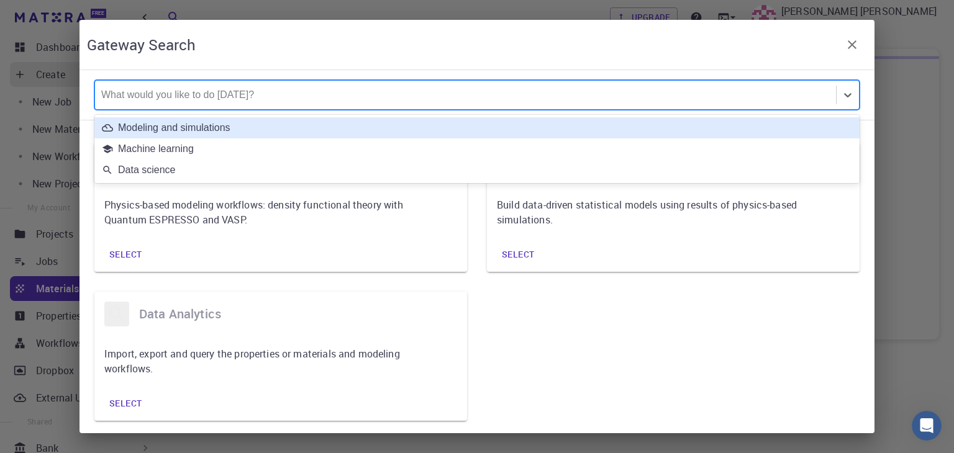
drag, startPoint x: 193, startPoint y: 98, endPoint x: 174, endPoint y: 86, distance: 21.7
click at [174, 86] on div "What would you like to do today?" at bounding box center [465, 95] width 741 height 29
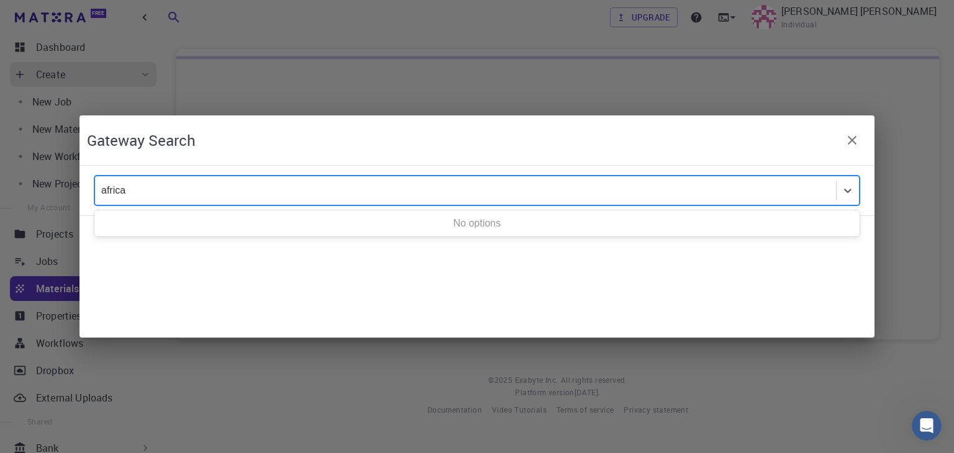
type input "africa"
drag, startPoint x: 137, startPoint y: 195, endPoint x: 70, endPoint y: 186, distance: 68.3
click at [70, 186] on div "Gateway Search What would you like to do today?" at bounding box center [477, 226] width 954 height 453
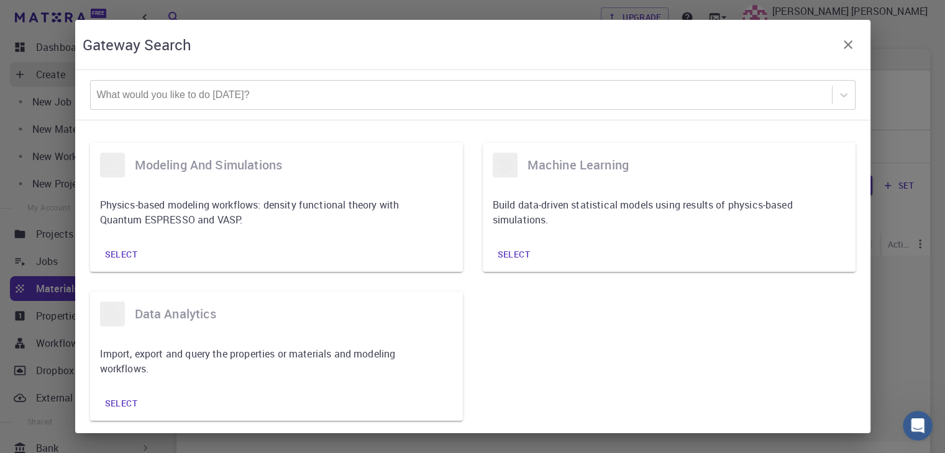
click at [53, 111] on div "Gateway Search What would you like to do today? modeling and simulations Physic…" at bounding box center [472, 226] width 945 height 453
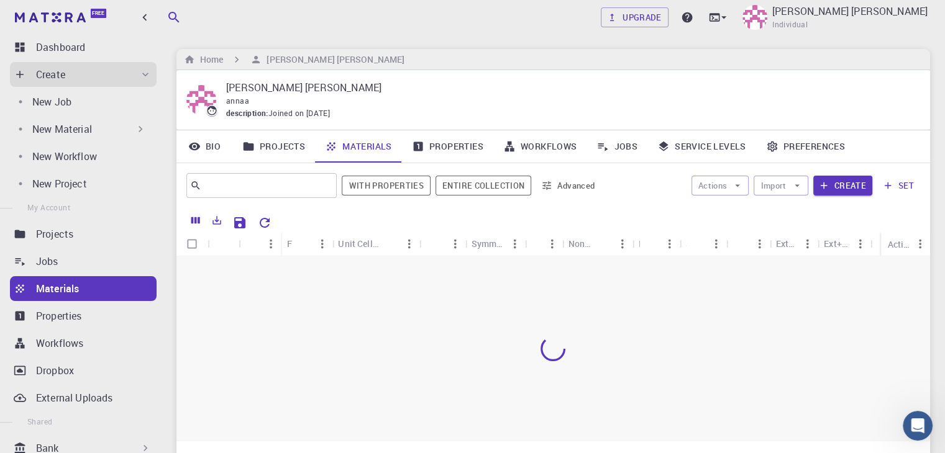
click at [880, 1] on div "Upgrade anna mary Individual" at bounding box center [553, 17] width 813 height 35
click at [880, 11] on p "anna mary" at bounding box center [849, 11] width 155 height 15
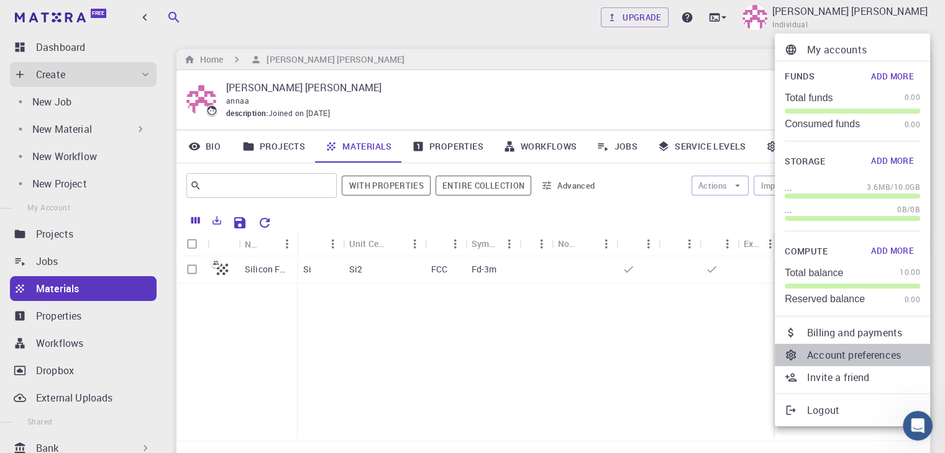
click at [837, 352] on p "Account preferences" at bounding box center [863, 355] width 113 height 15
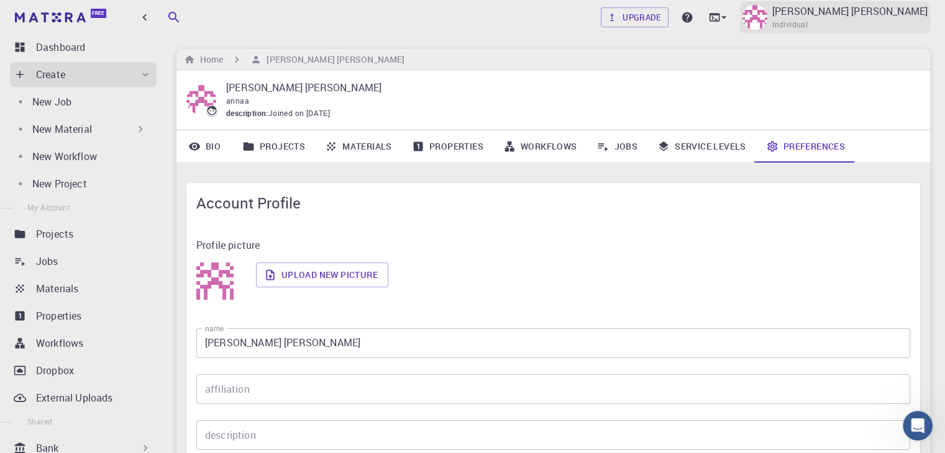
click at [921, 9] on p "anna mary" at bounding box center [849, 11] width 155 height 15
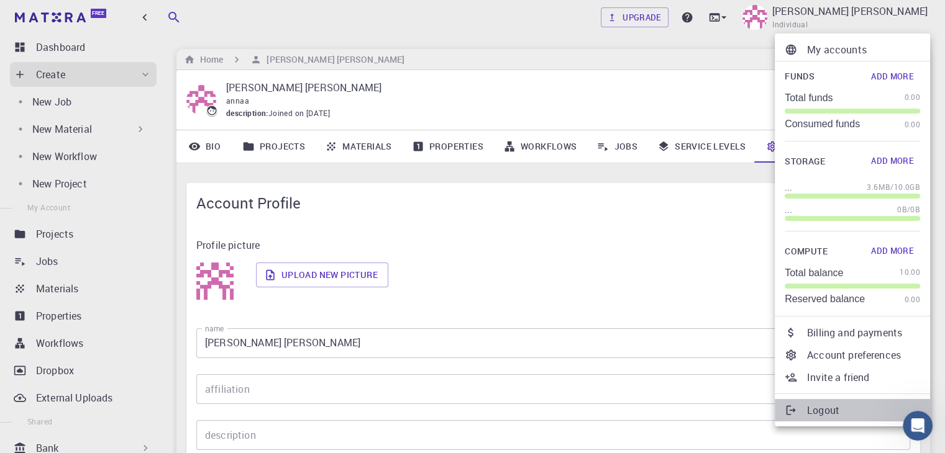
click at [851, 408] on p "Logout" at bounding box center [863, 410] width 113 height 15
